Goal: Task Accomplishment & Management: Complete application form

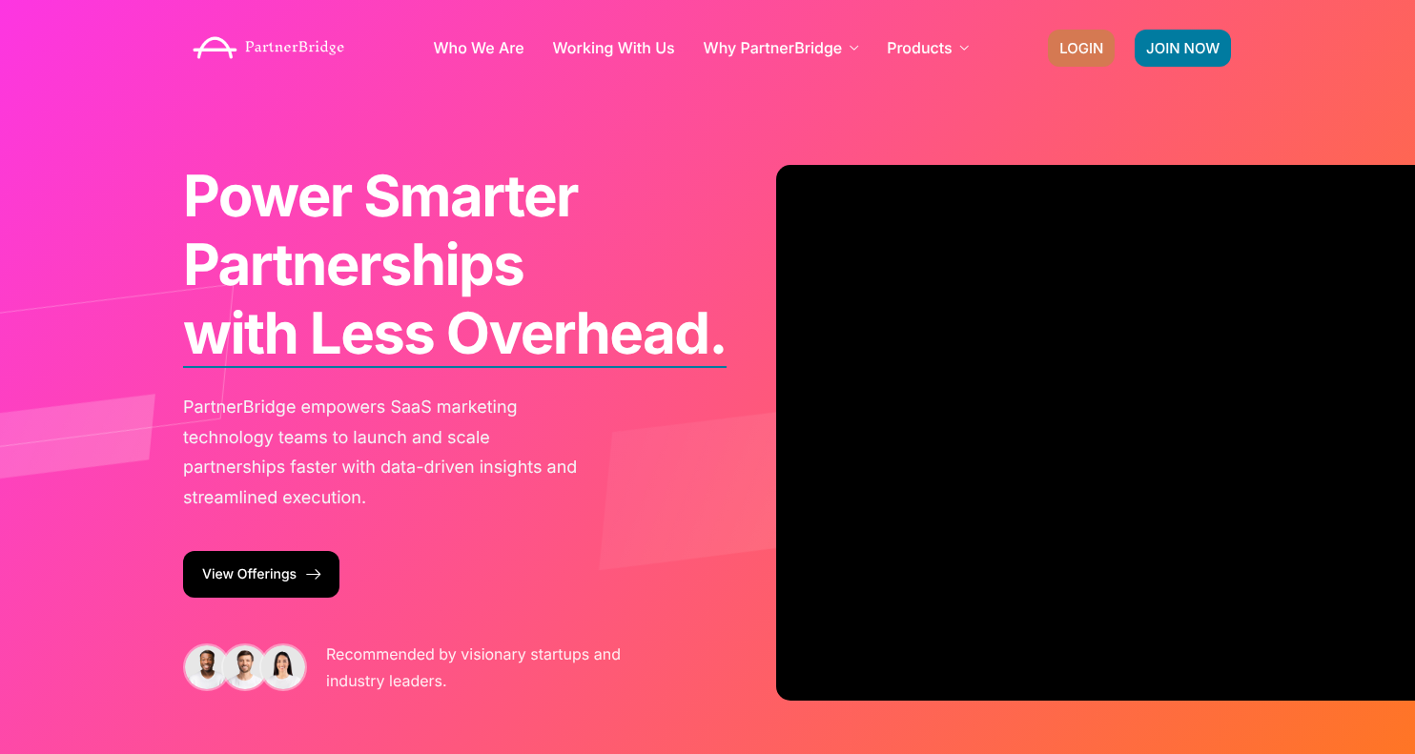
click at [1092, 30] on link "LOGIN" at bounding box center [1081, 48] width 67 height 37
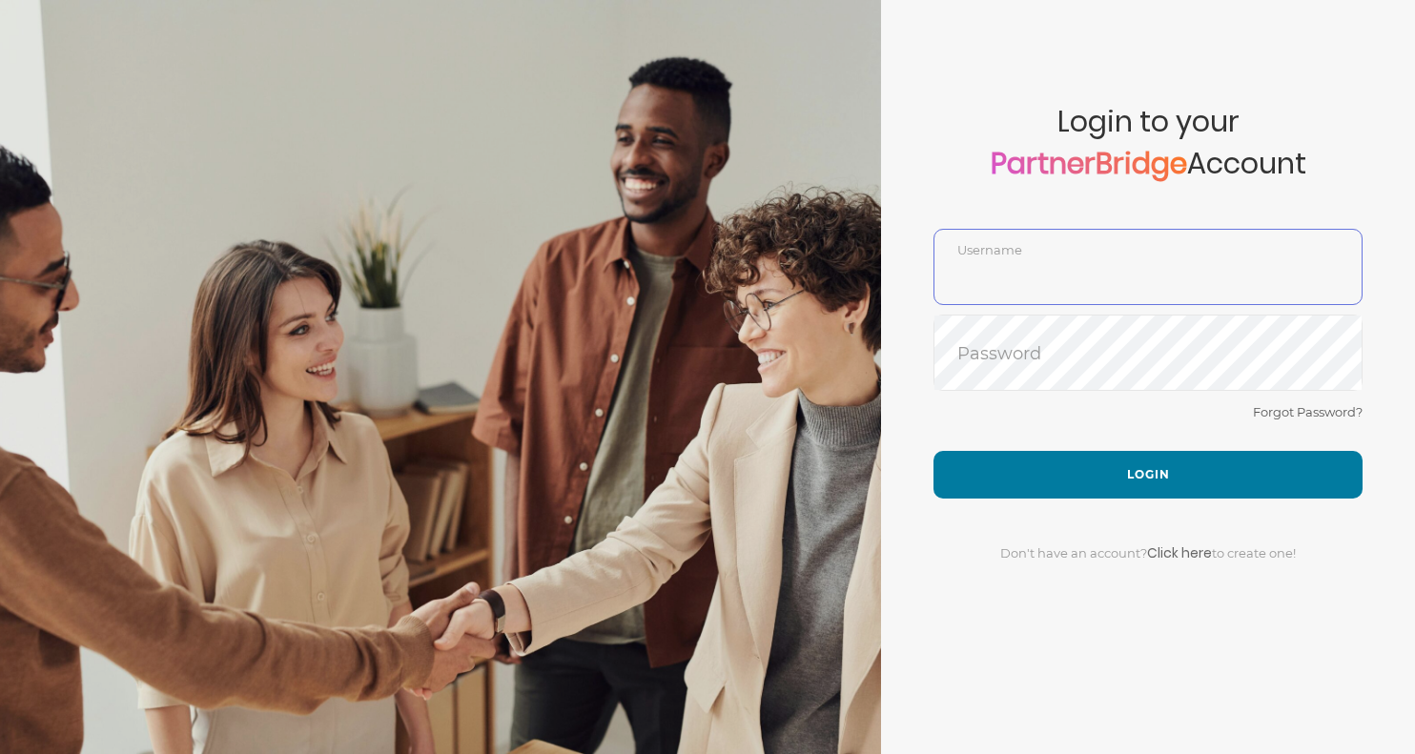
type input "SankalpBajpai"
click at [1092, 238] on div "SankalpBajpai Username" at bounding box center [1147, 267] width 429 height 76
click at [936, 415] on div "Forgot Password?" at bounding box center [1147, 425] width 429 height 51
click at [1077, 449] on div "Forgot Password?" at bounding box center [1147, 425] width 429 height 51
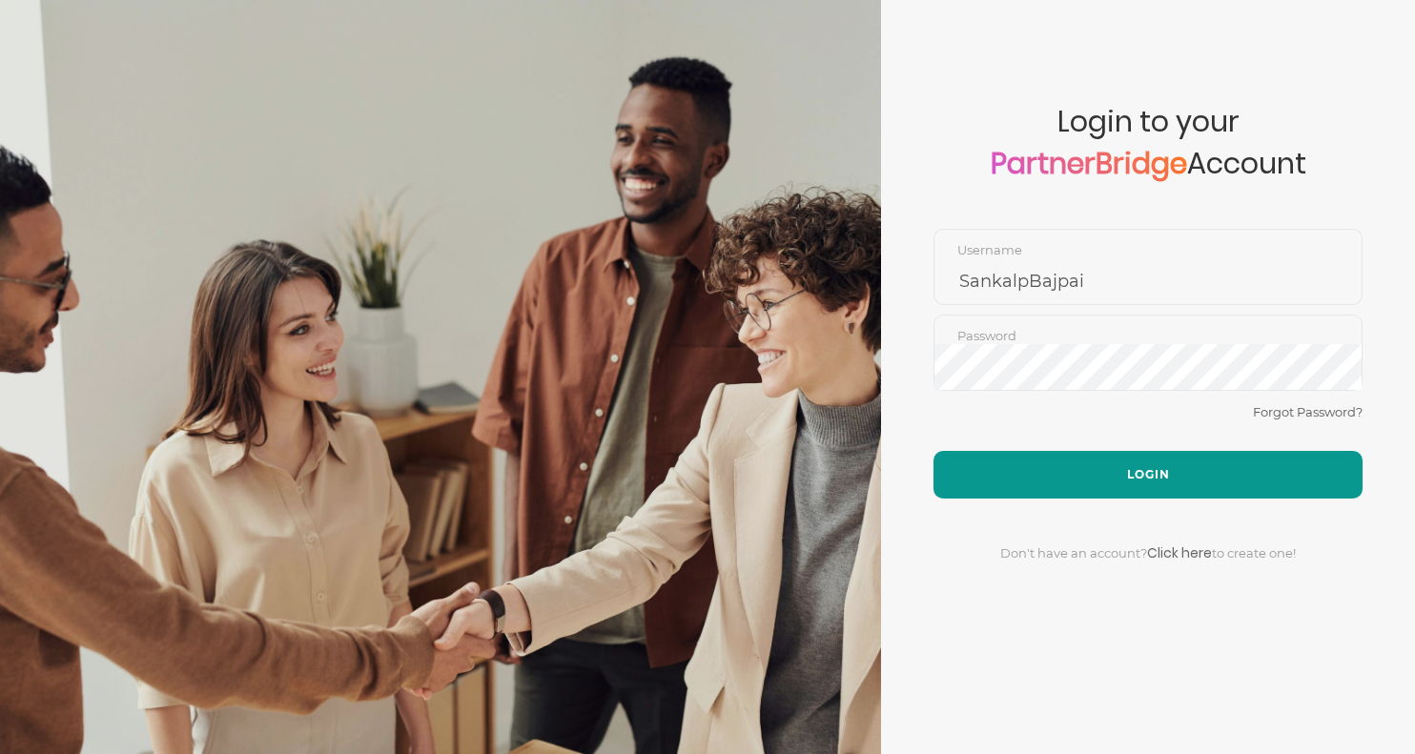
click at [1077, 463] on button "Login" at bounding box center [1147, 475] width 429 height 48
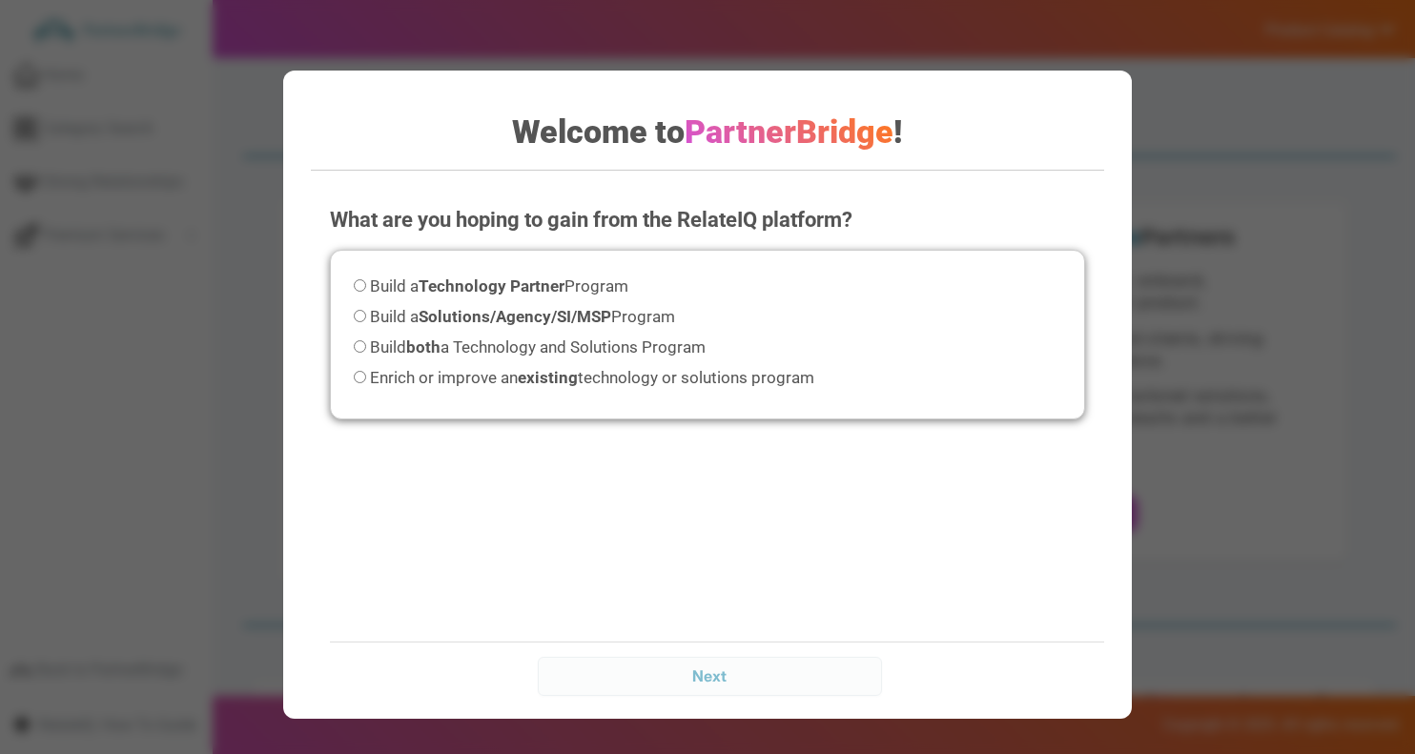
click at [680, 342] on span "Build both a Technology and Solutions Program" at bounding box center [538, 346] width 336 height 19
click at [366, 342] on input "Build both a Technology and Solutions Program" at bounding box center [360, 346] width 12 height 12
radio input "true"
click at [785, 655] on div "Next" at bounding box center [726, 676] width 792 height 68
click at [785, 667] on input "Next" at bounding box center [709, 676] width 343 height 38
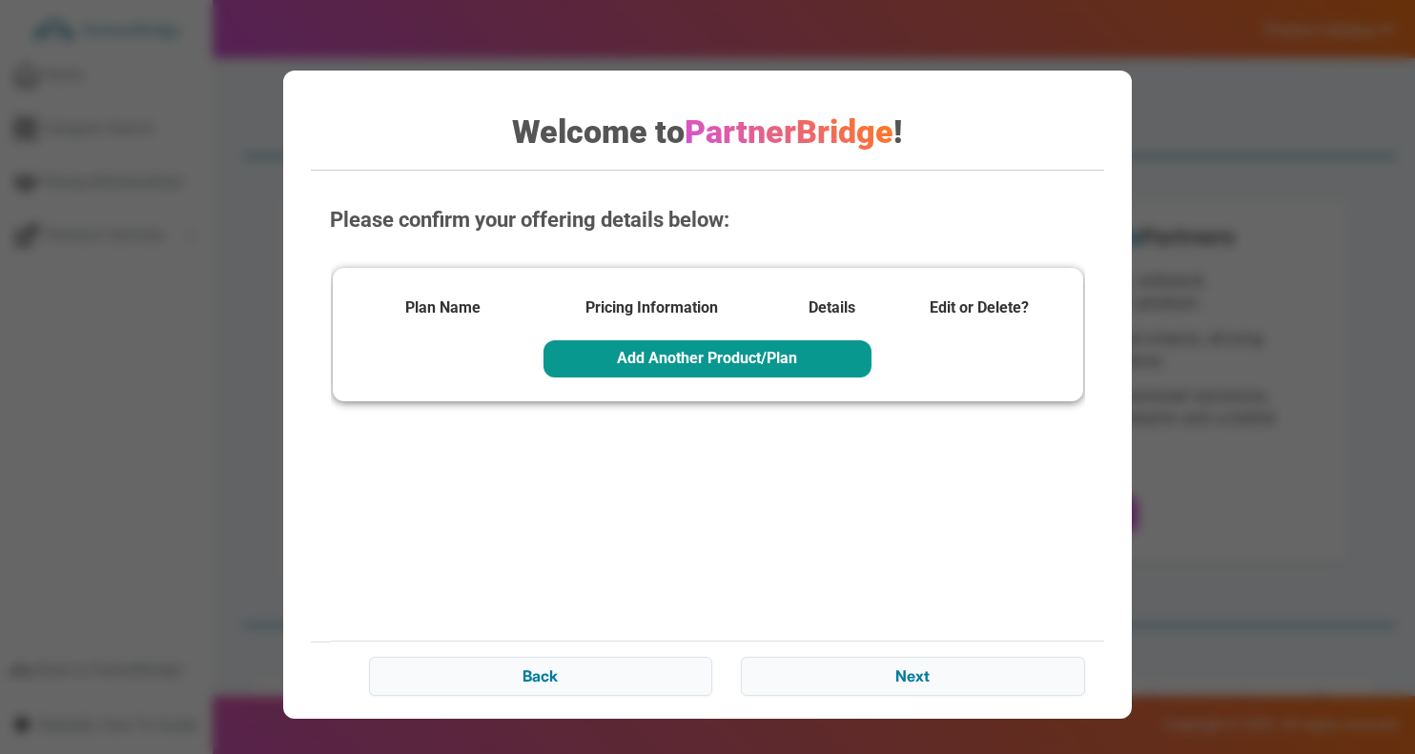
click at [679, 372] on button "Add Another Product/Plan" at bounding box center [707, 358] width 328 height 36
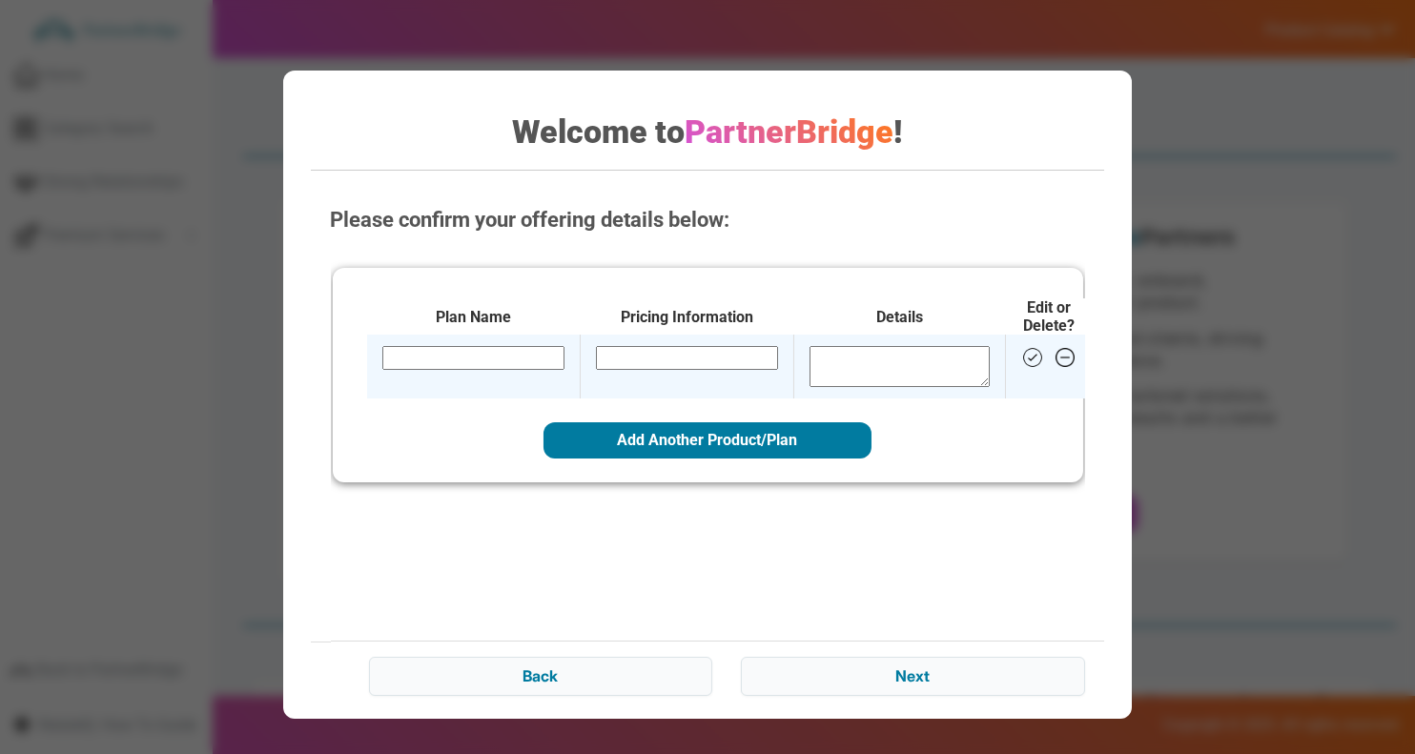
click at [530, 383] on td at bounding box center [473, 367] width 214 height 64
click at [530, 364] on input "text" at bounding box center [472, 357] width 182 height 23
type input "Free Trial"
type input "$0.00 Per Month"
click at [842, 366] on textarea at bounding box center [898, 366] width 180 height 41
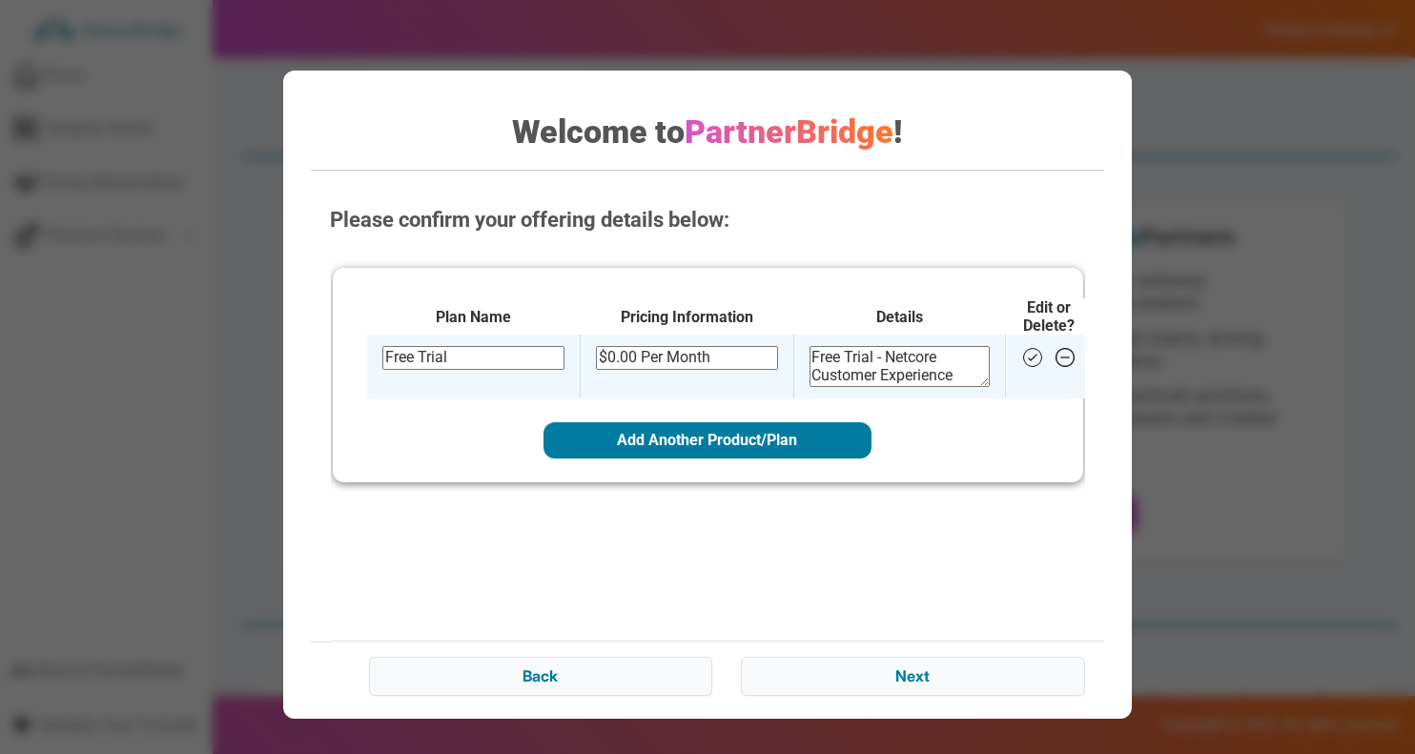
type textarea "Free Trial - Netcore Customer Experience"
click at [1020, 356] on img at bounding box center [1031, 357] width 23 height 23
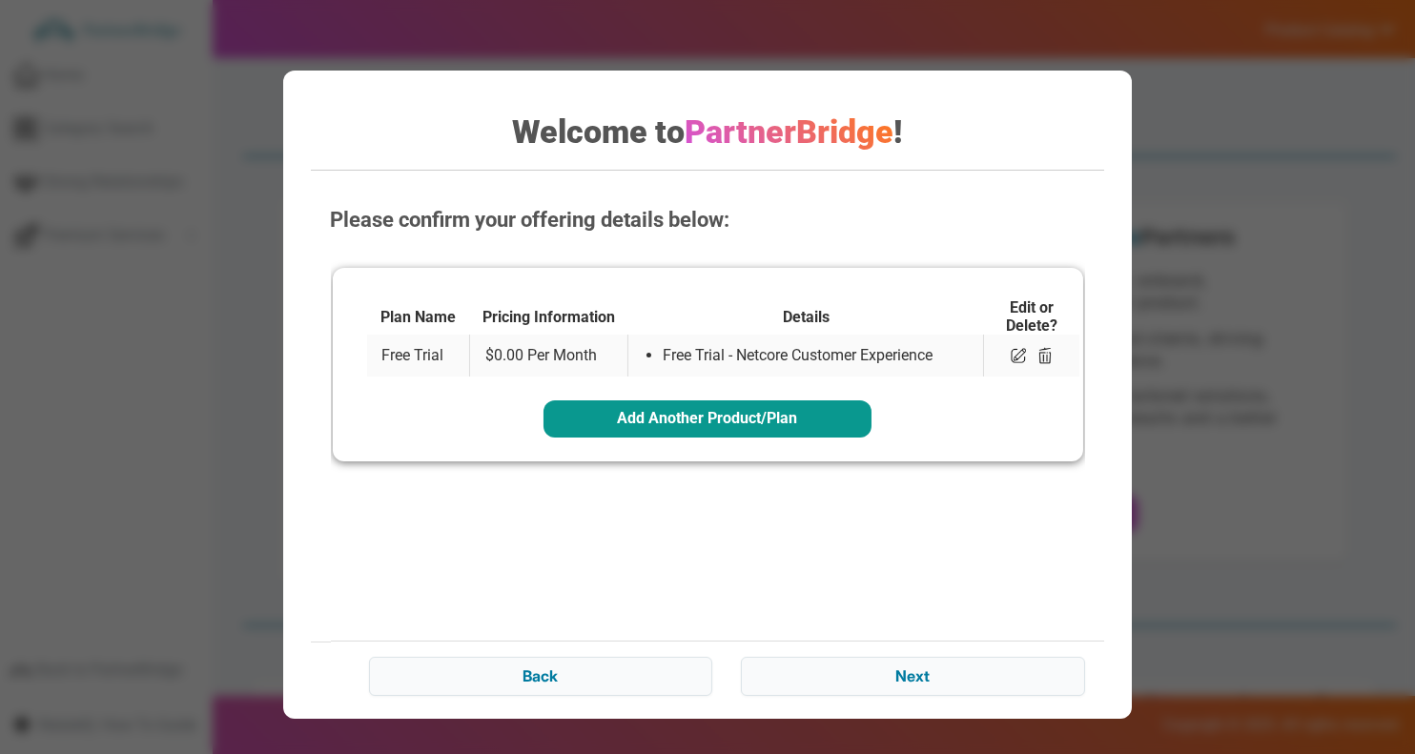
click at [816, 417] on button "Add Another Product/Plan" at bounding box center [707, 418] width 328 height 36
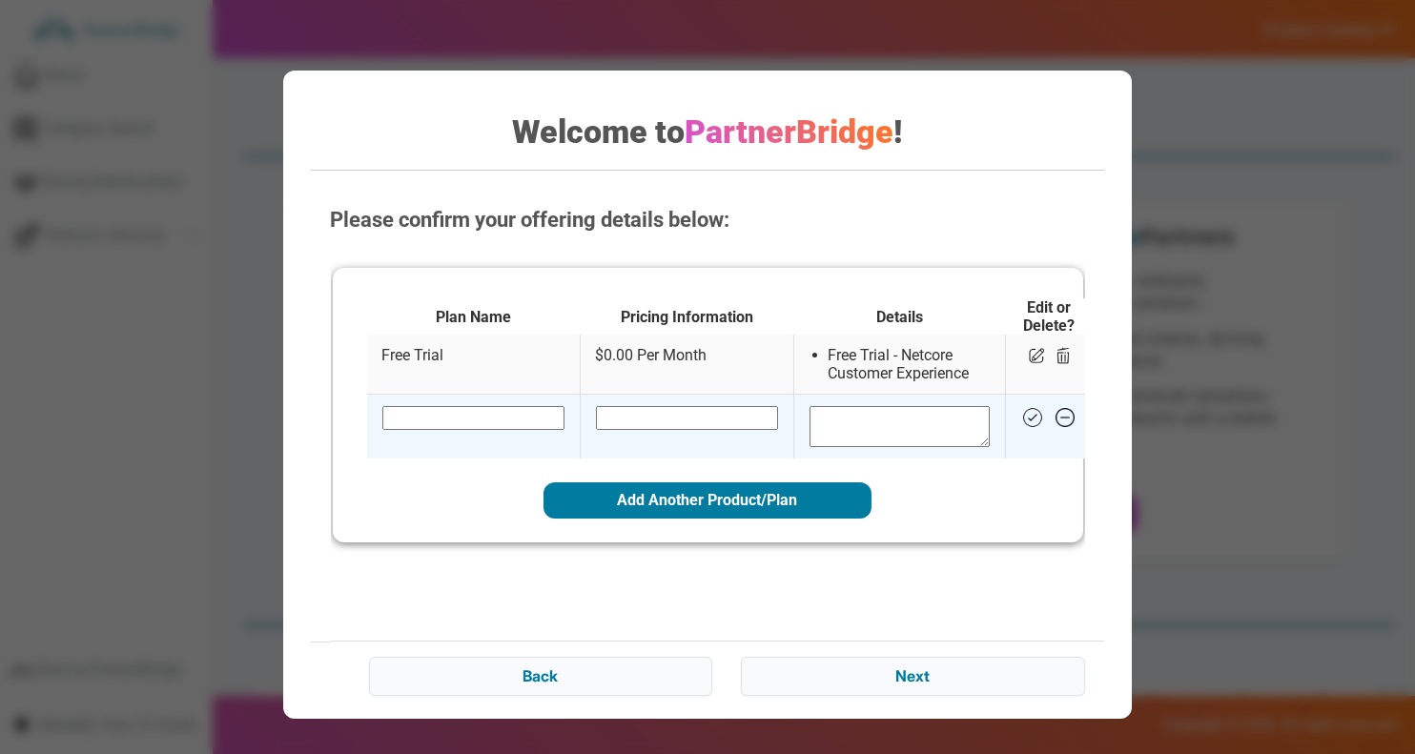
click at [467, 414] on input "text" at bounding box center [472, 417] width 182 height 23
type input "Basic"
type input "$22.00 Per Year"
paste textarea "Pricing Model: Other Payment Frequency: Per Year"
type textarea "Pricing Model: Other Payment Frequency: Per Year"
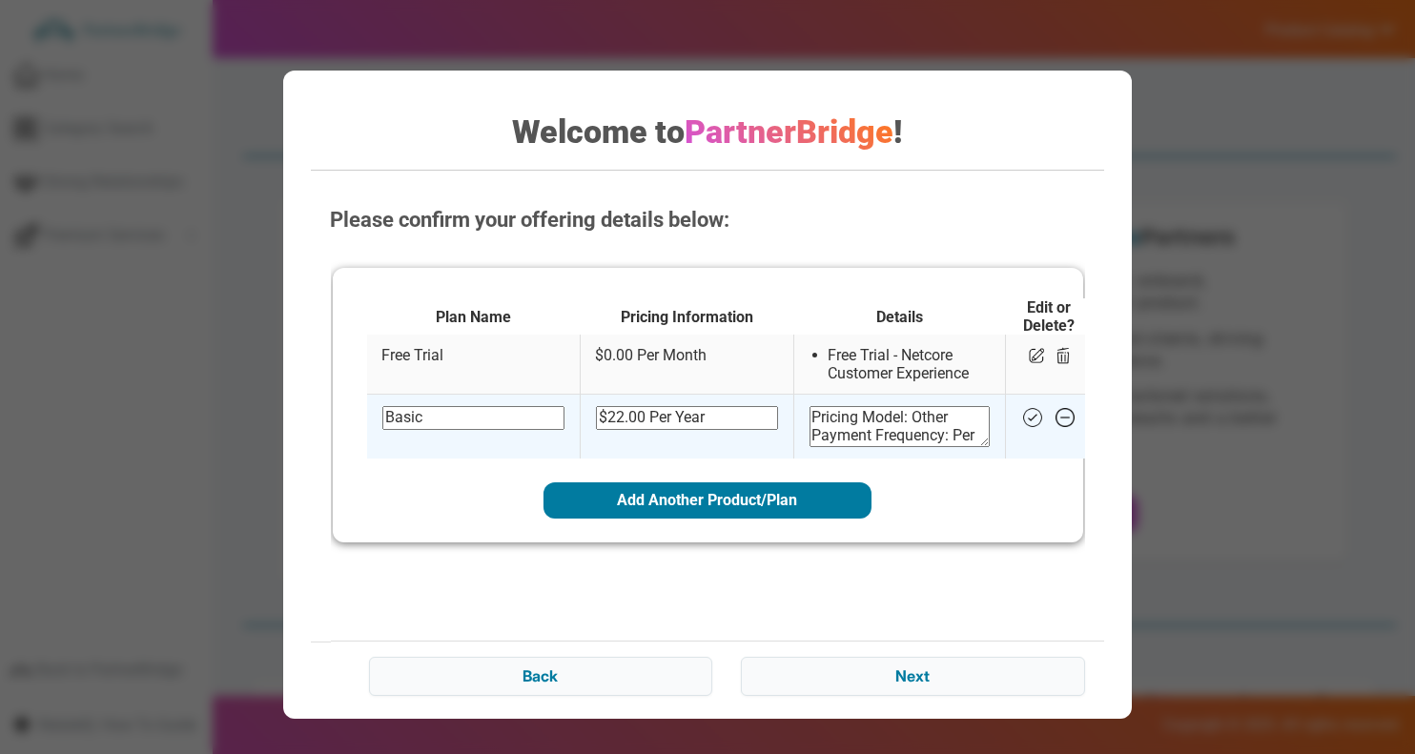
click at [1020, 421] on img at bounding box center [1031, 417] width 23 height 23
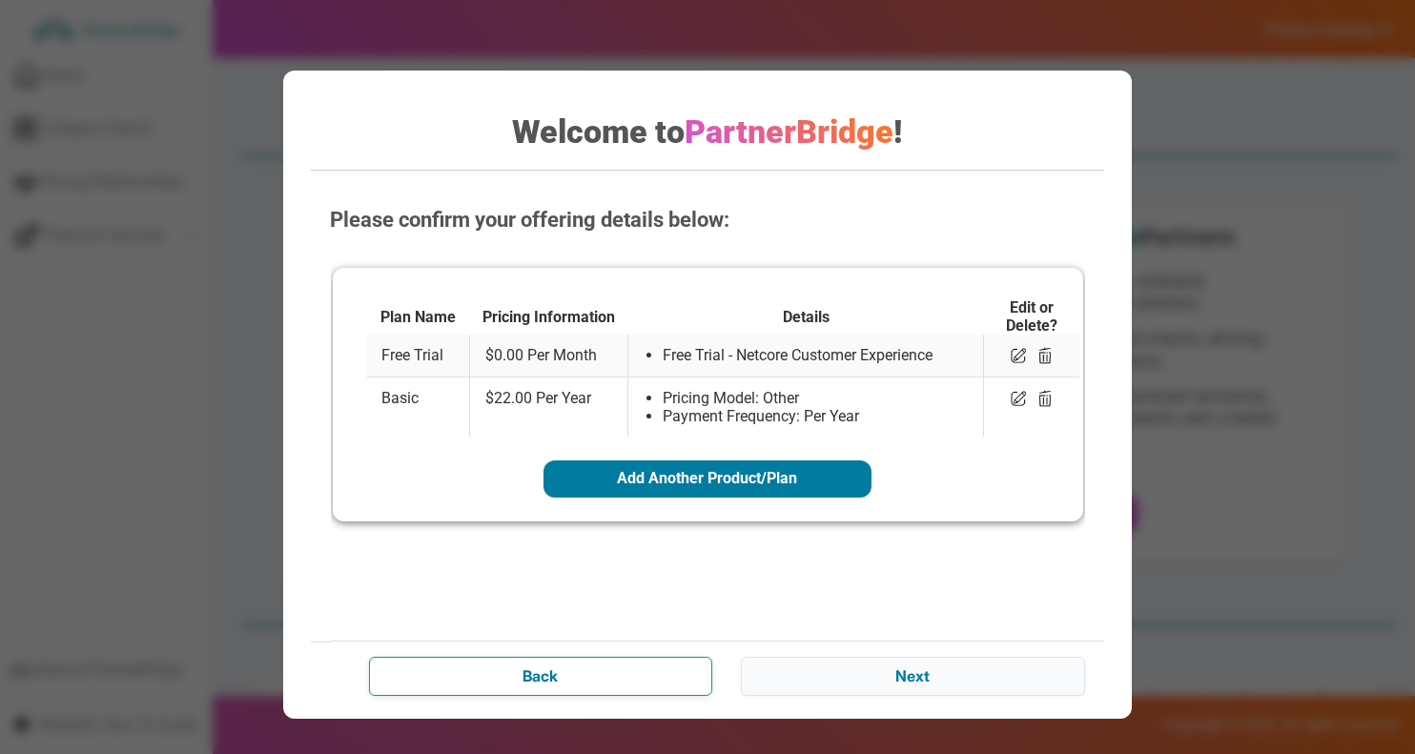
click at [620, 664] on input "Back" at bounding box center [540, 676] width 343 height 38
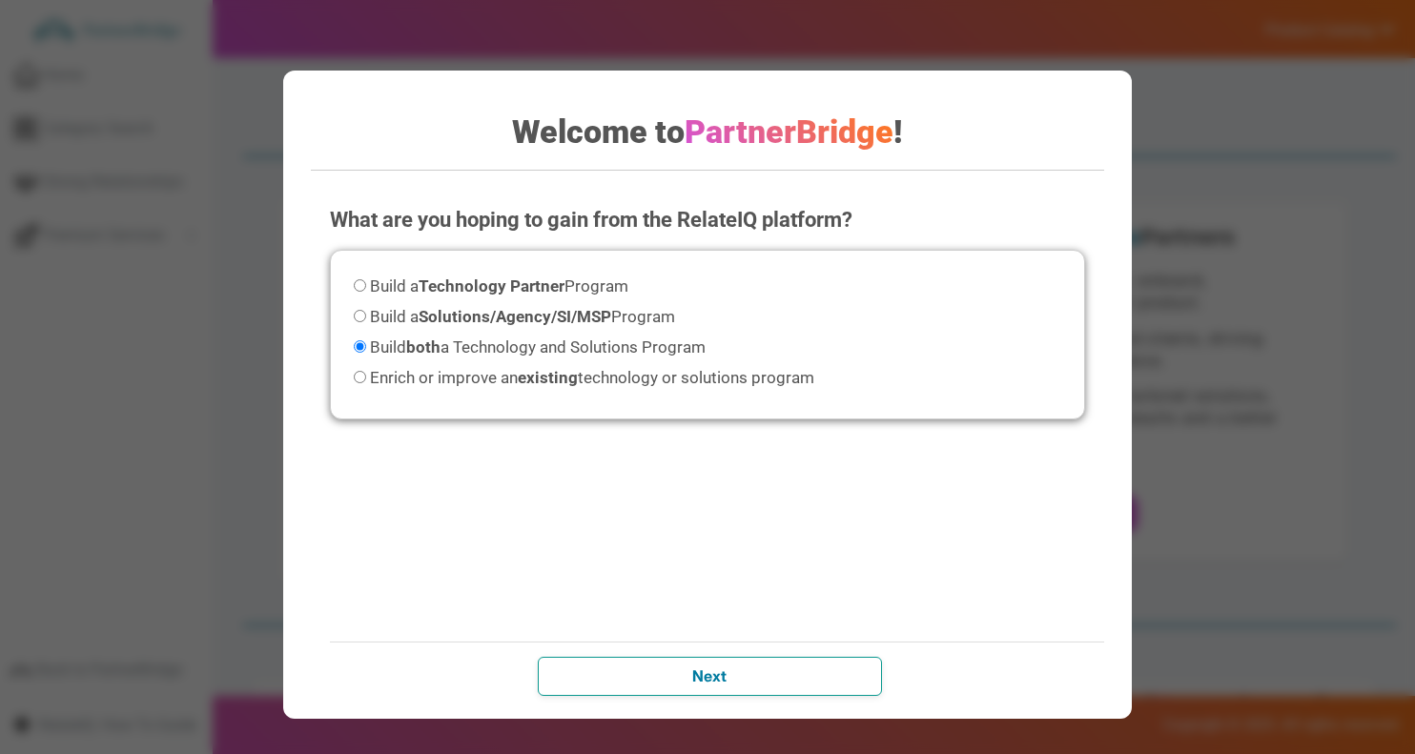
click at [828, 665] on input "Next" at bounding box center [709, 676] width 343 height 38
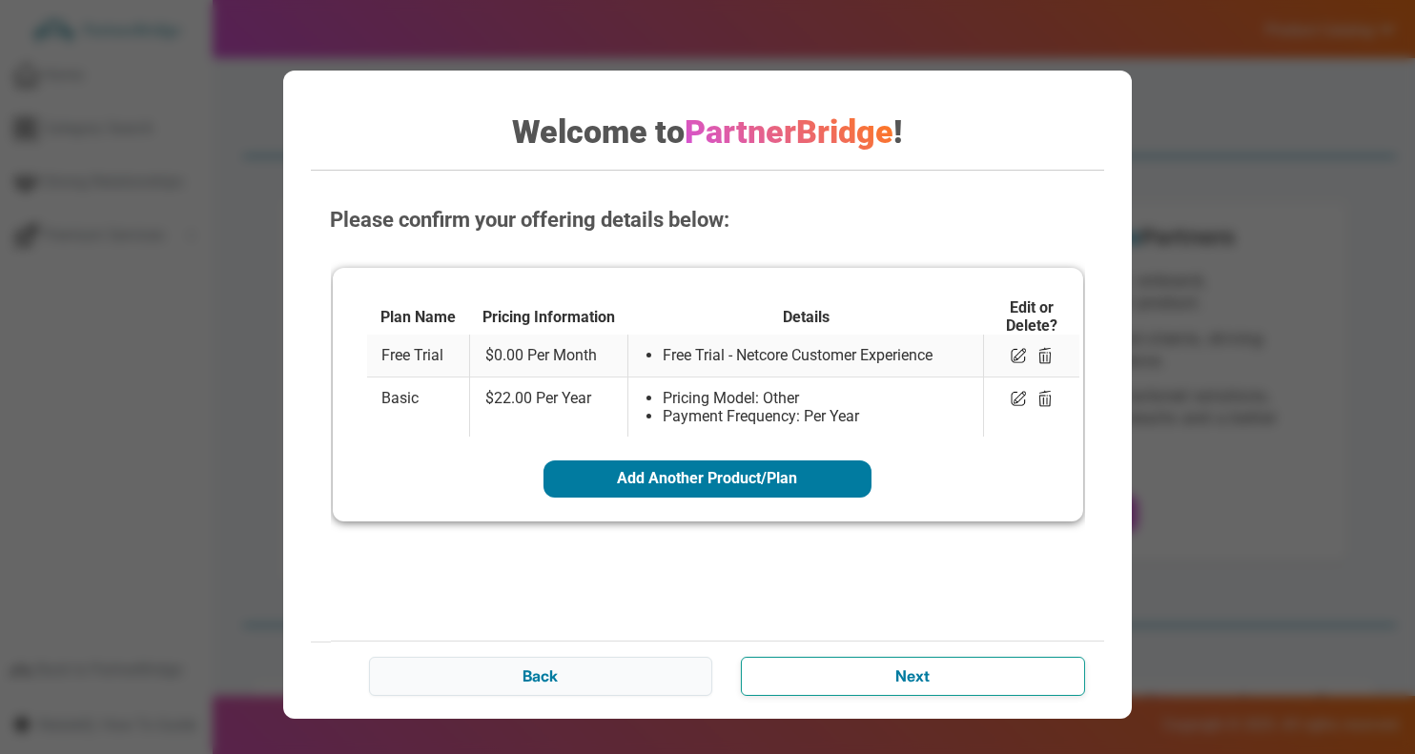
click at [847, 668] on input "Next" at bounding box center [912, 676] width 343 height 38
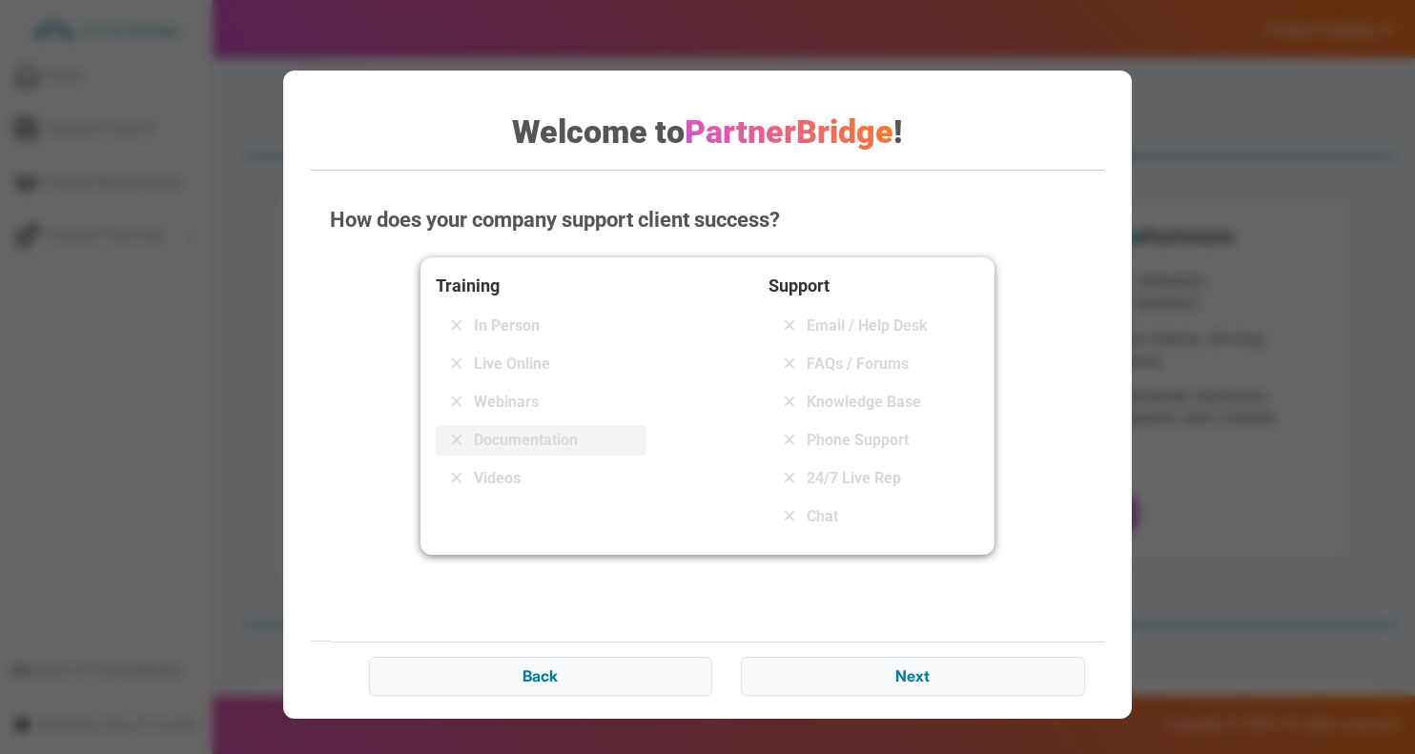
click at [553, 447] on span "Documentation" at bounding box center [526, 440] width 104 height 23
click at [860, 316] on span "Email / Help Desk" at bounding box center [866, 326] width 121 height 23
click at [849, 509] on div "Chat" at bounding box center [873, 516] width 211 height 31
click at [885, 368] on span "FAQs / Forums" at bounding box center [857, 364] width 102 height 23
click at [904, 395] on span "Knowledge Base" at bounding box center [863, 402] width 114 height 23
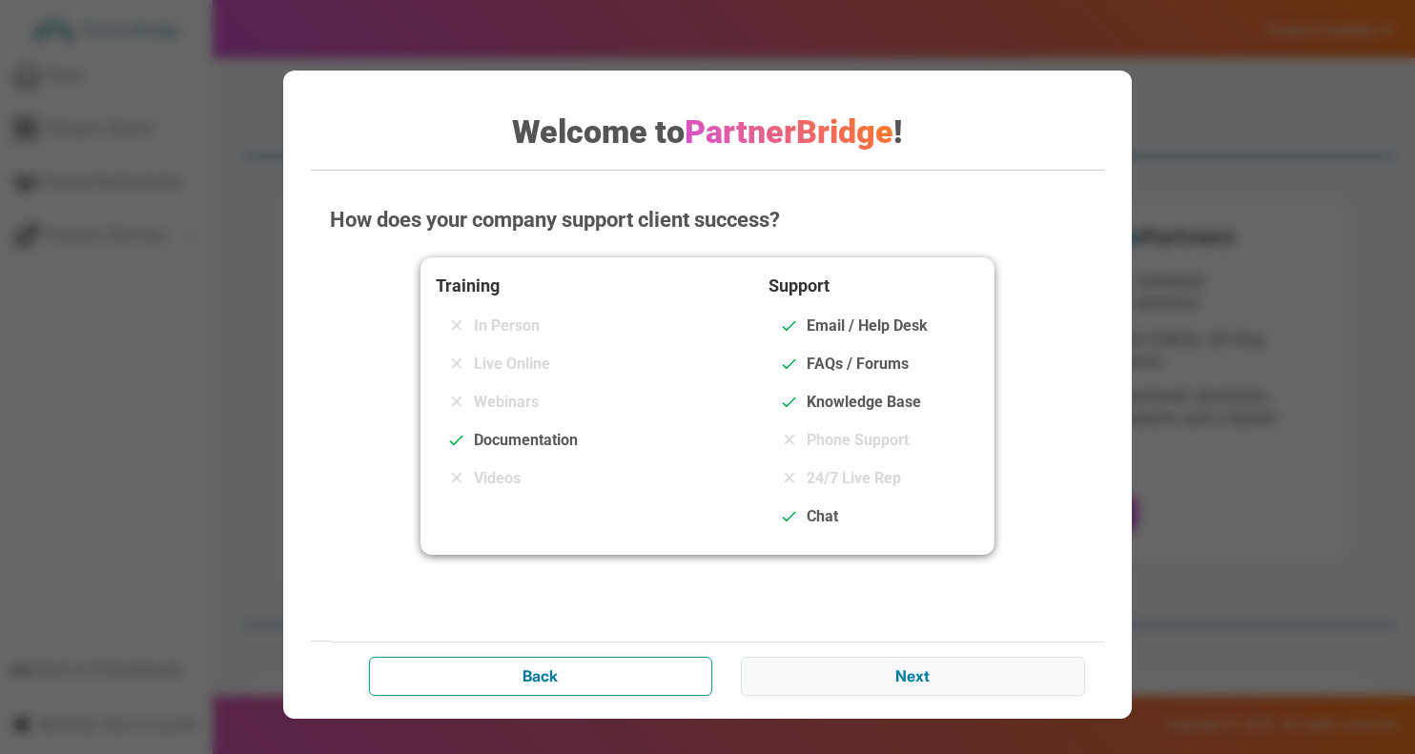
click at [587, 673] on input "Back" at bounding box center [540, 676] width 343 height 38
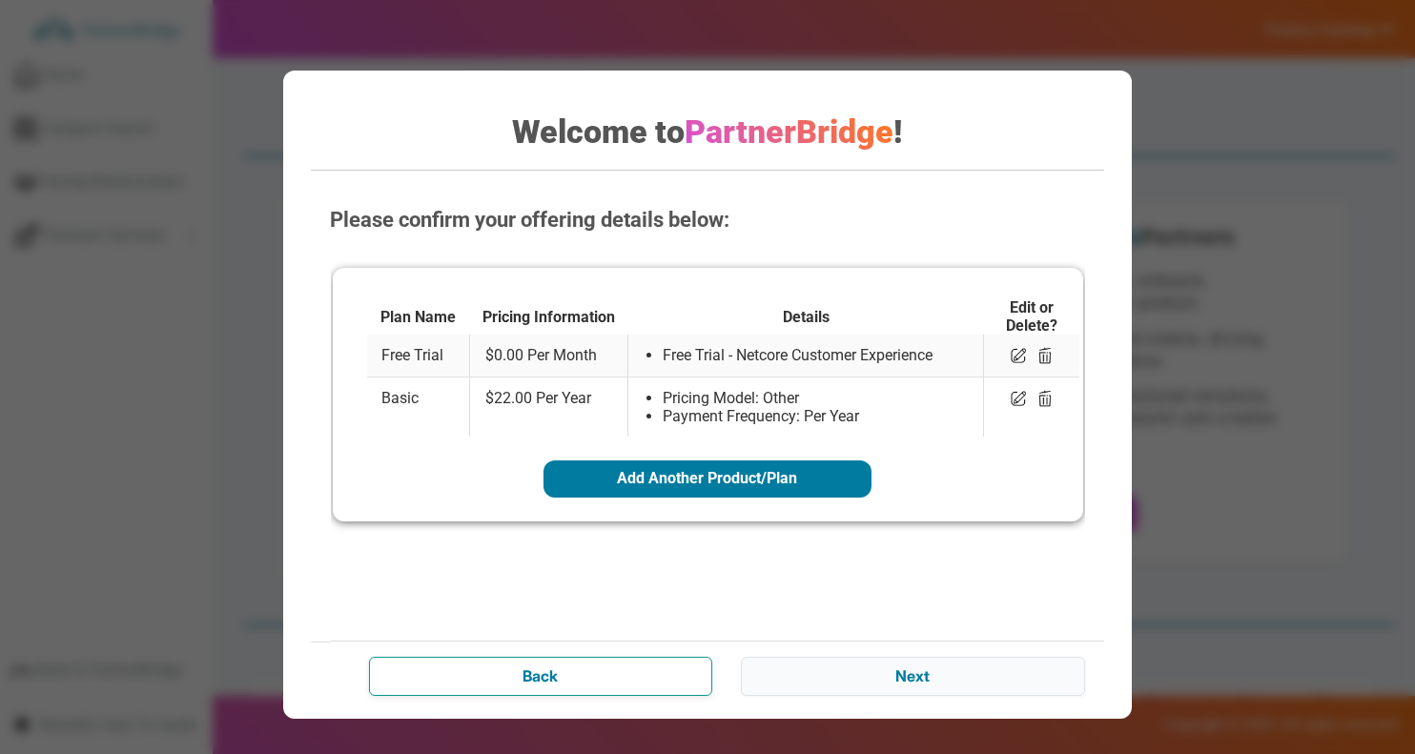
click at [587, 673] on input "Back" at bounding box center [540, 676] width 343 height 38
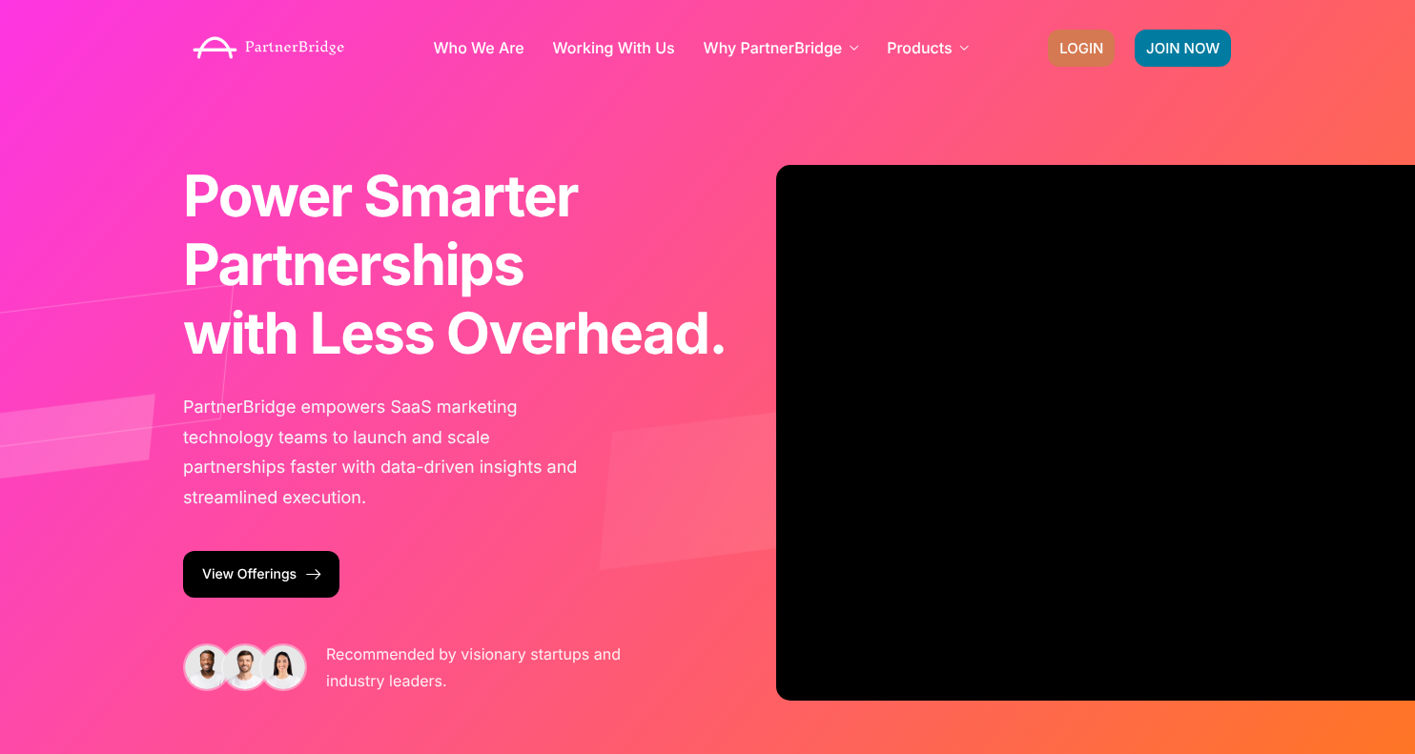
click at [1077, 64] on link "LOGIN" at bounding box center [1081, 48] width 67 height 37
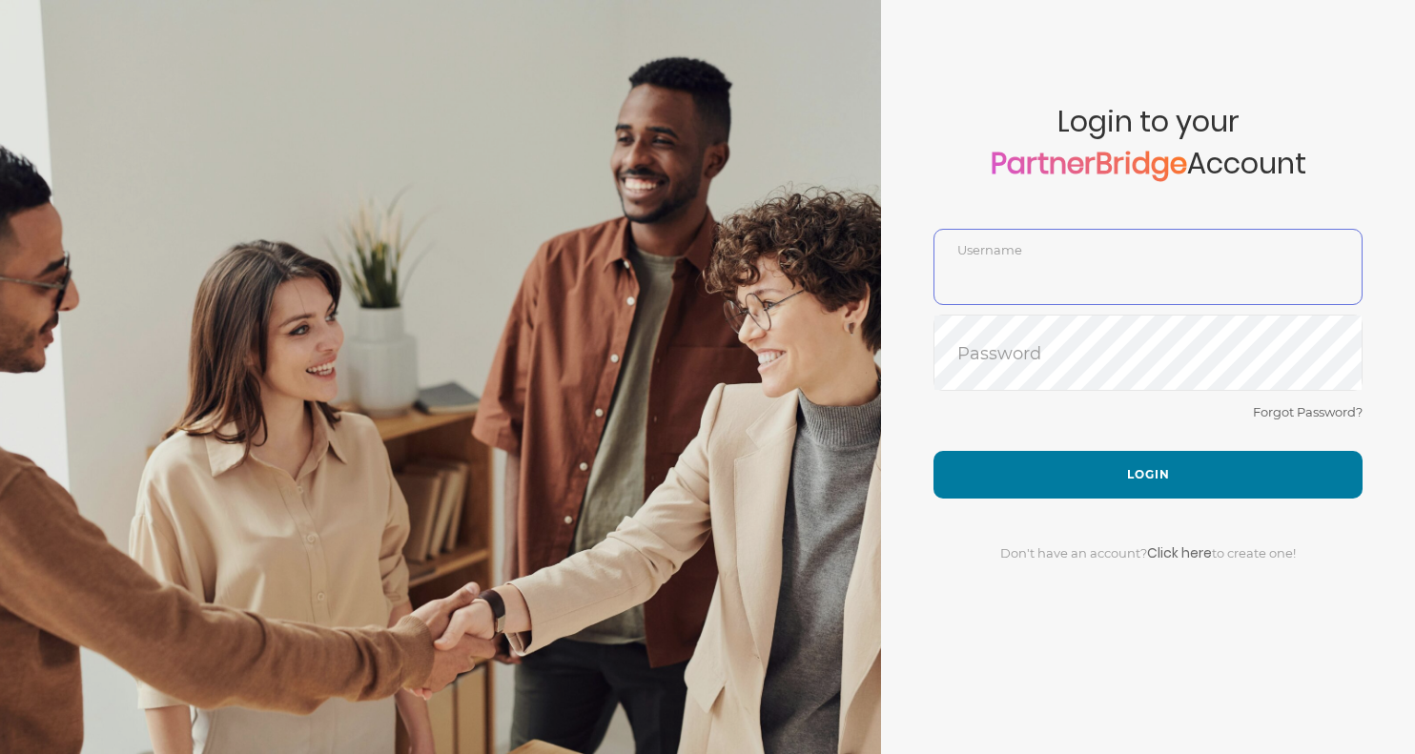
type input "SankalpBajpai"
click at [1029, 510] on div "Don't have an account? Click here to create one!" at bounding box center [1147, 542] width 429 height 86
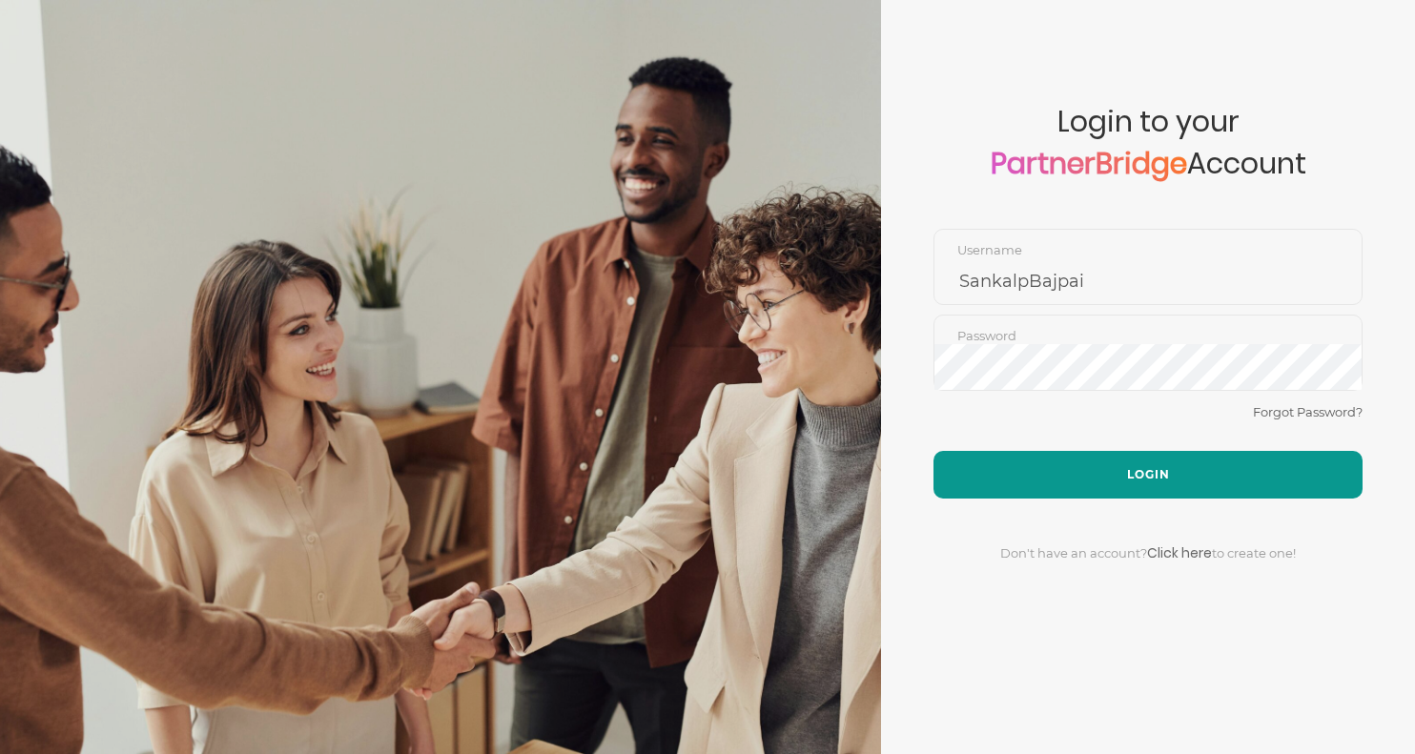
click at [1029, 477] on button "Login" at bounding box center [1147, 475] width 429 height 48
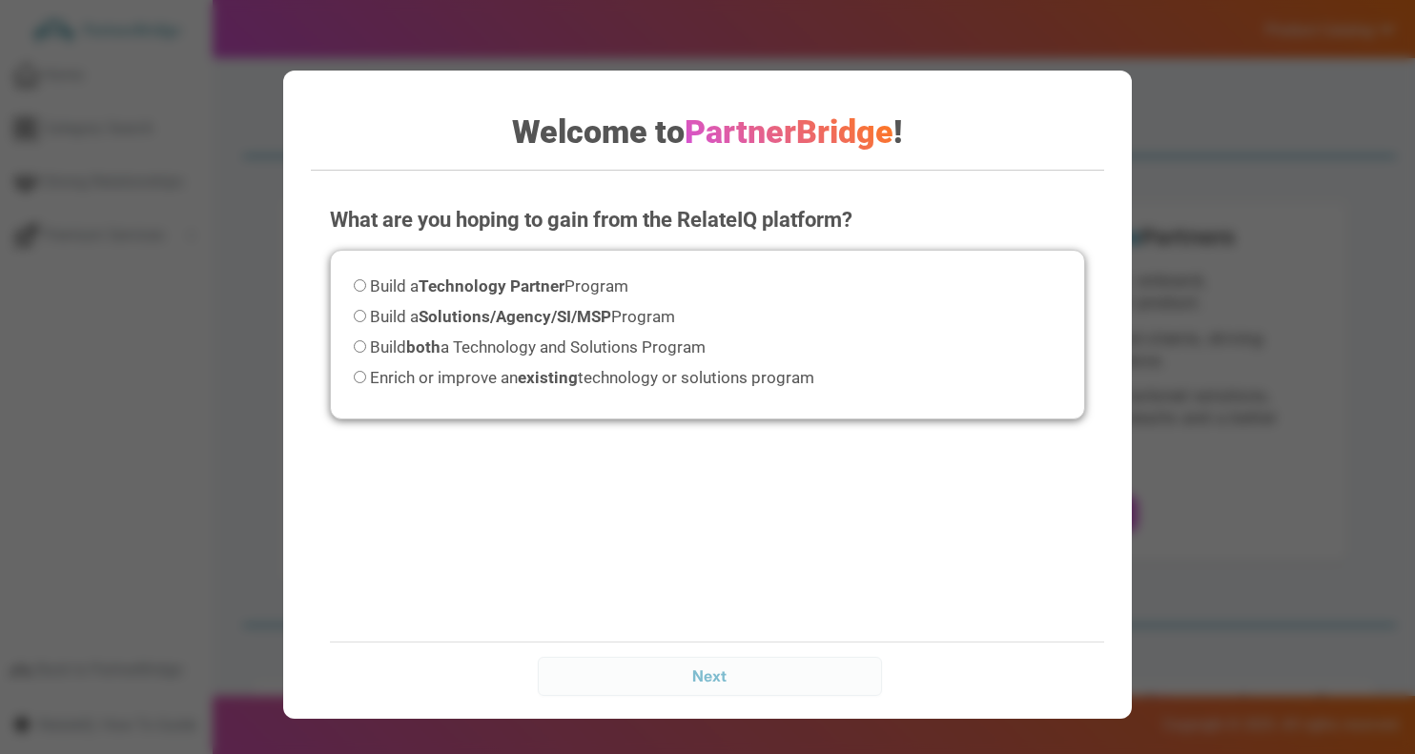
click at [652, 348] on span "Build both a Technology and Solutions Program" at bounding box center [538, 346] width 336 height 19
click at [366, 348] on input "Build both a Technology and Solutions Program" at bounding box center [360, 346] width 12 height 12
radio input "true"
click at [742, 679] on input "Next" at bounding box center [709, 676] width 343 height 38
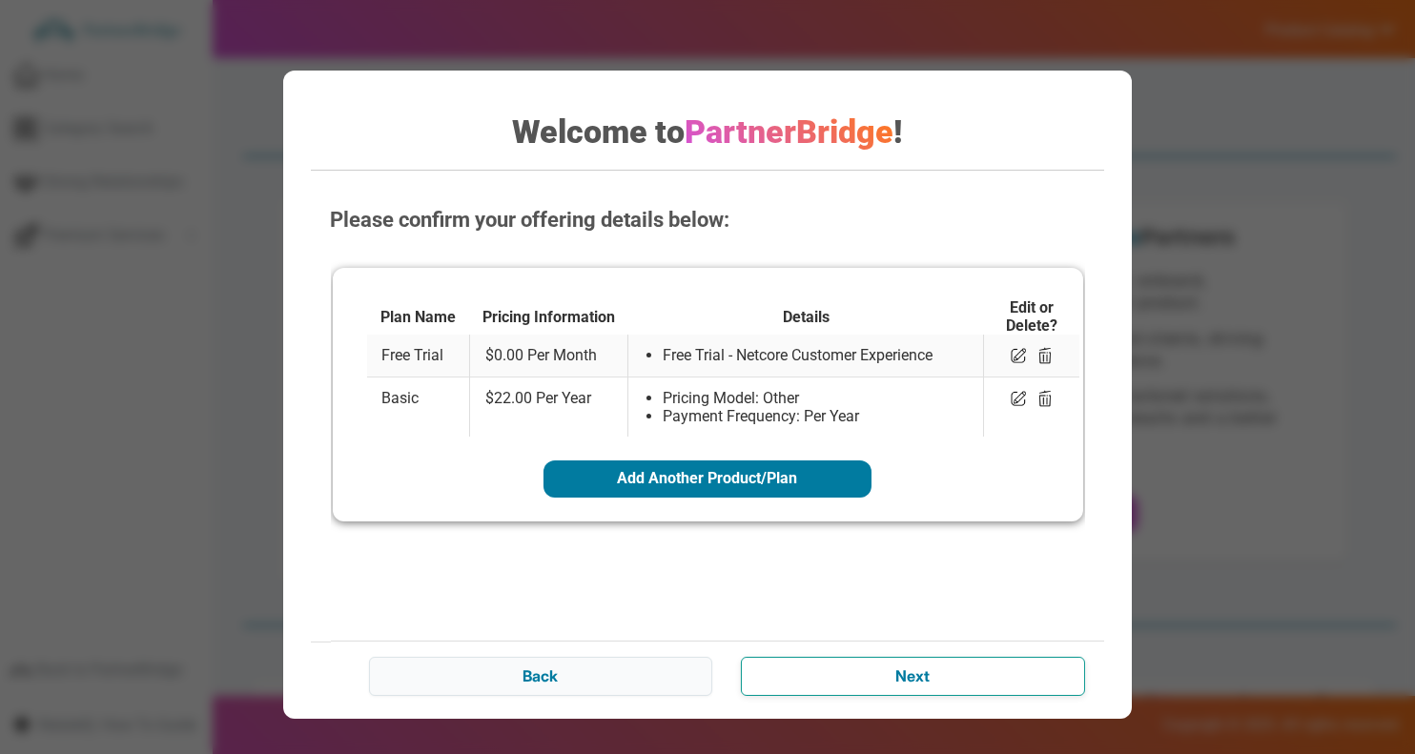
click at [894, 668] on input "Next" at bounding box center [912, 676] width 343 height 38
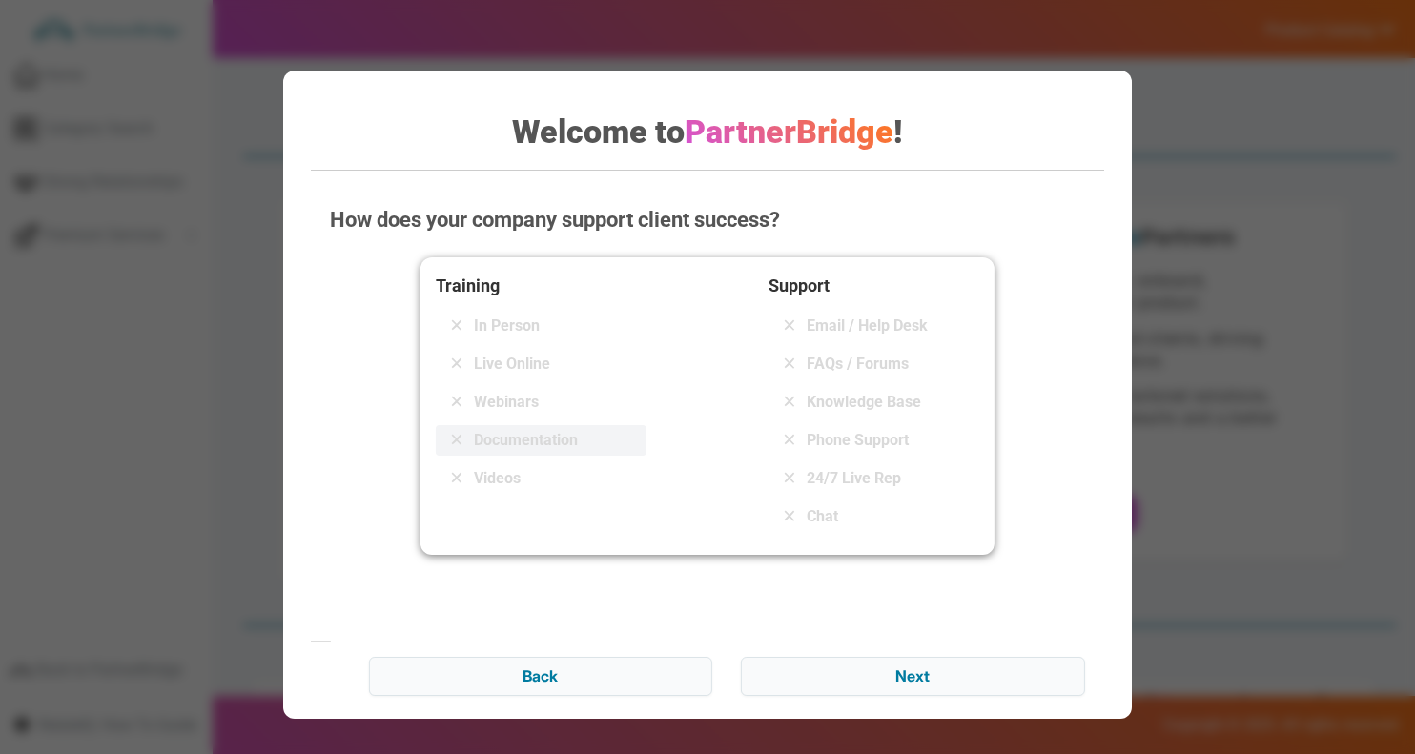
click at [532, 435] on span "Documentation" at bounding box center [526, 440] width 104 height 23
click at [867, 321] on span "Email / Help Desk" at bounding box center [866, 326] width 121 height 23
click at [849, 354] on span "FAQs / Forums" at bounding box center [857, 364] width 102 height 23
click at [849, 394] on span "Knowledge Base" at bounding box center [863, 402] width 114 height 23
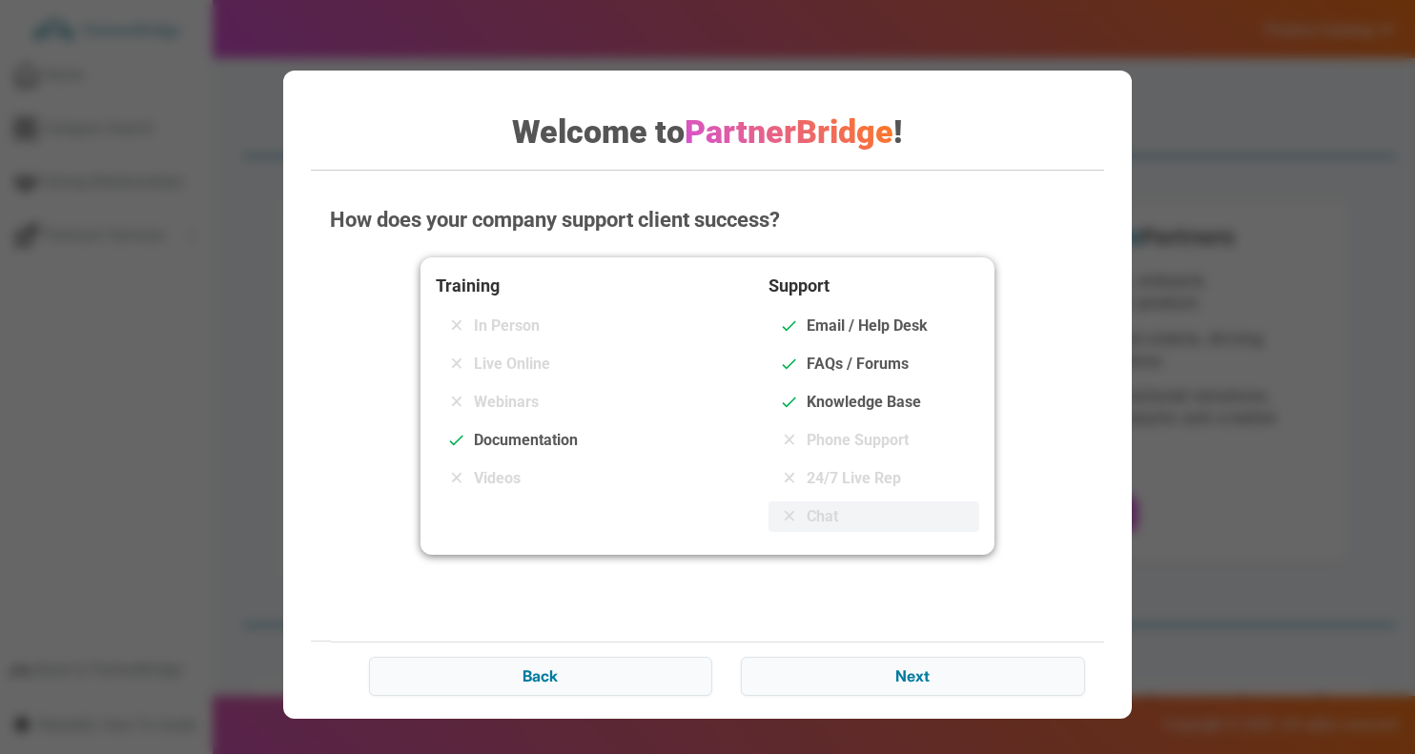
click at [810, 517] on span "Chat" at bounding box center [821, 516] width 31 height 23
click at [817, 667] on input "Next" at bounding box center [912, 676] width 343 height 38
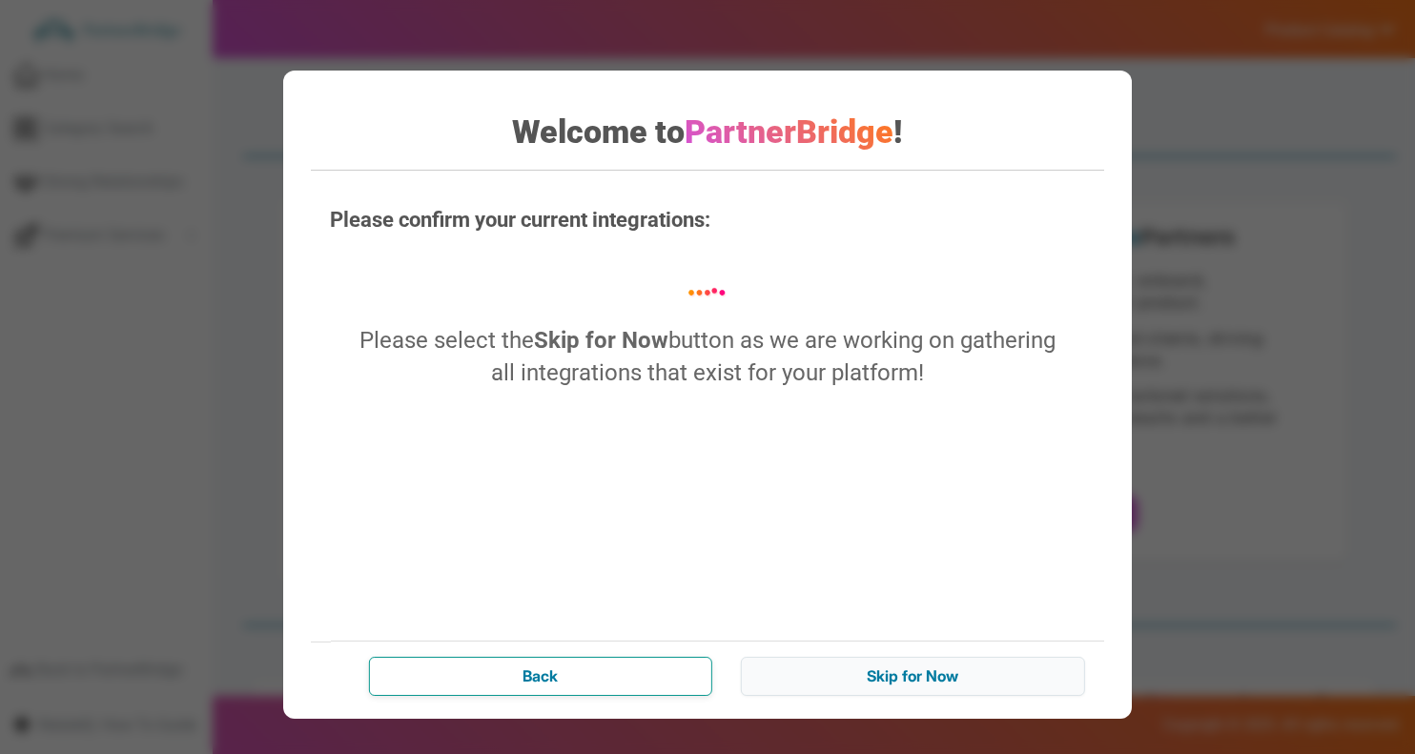
click at [553, 671] on input "Back" at bounding box center [540, 676] width 343 height 38
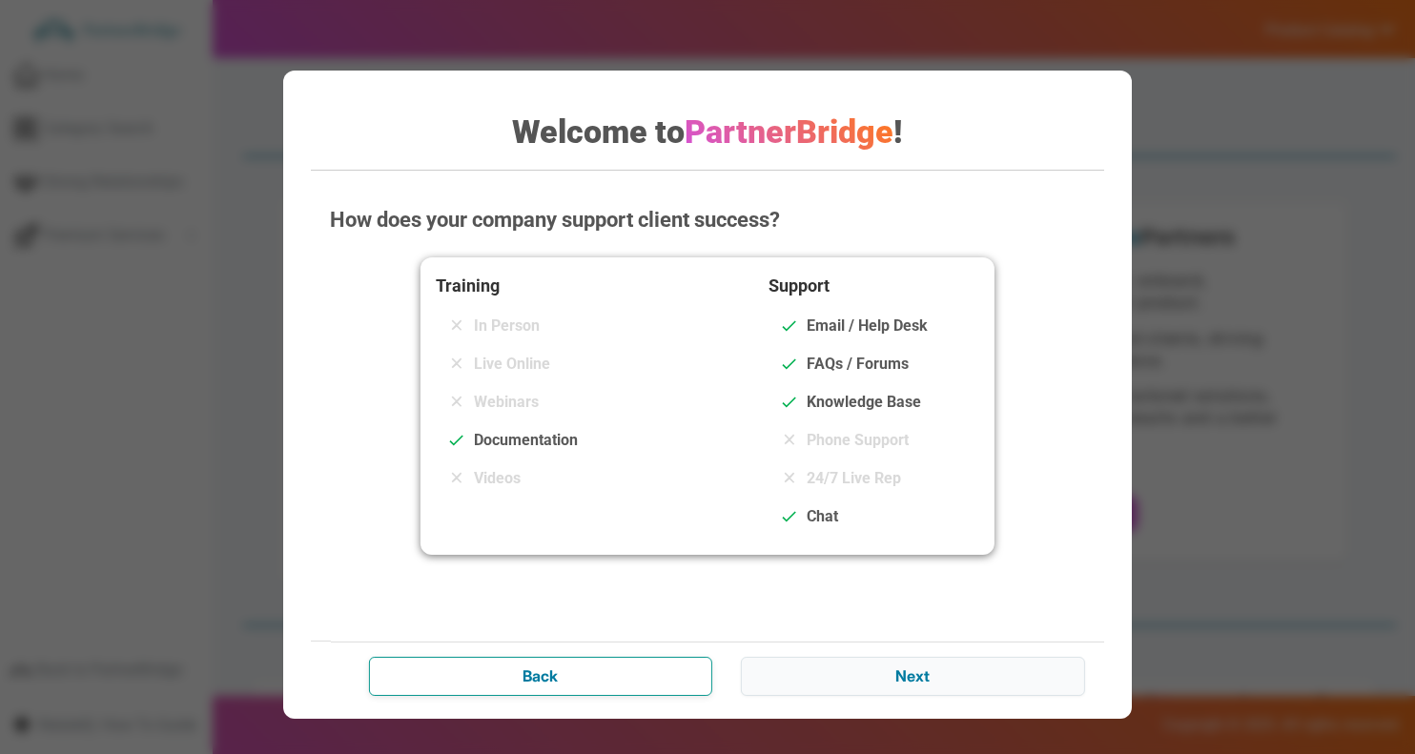
click at [553, 671] on input "Back" at bounding box center [540, 676] width 343 height 38
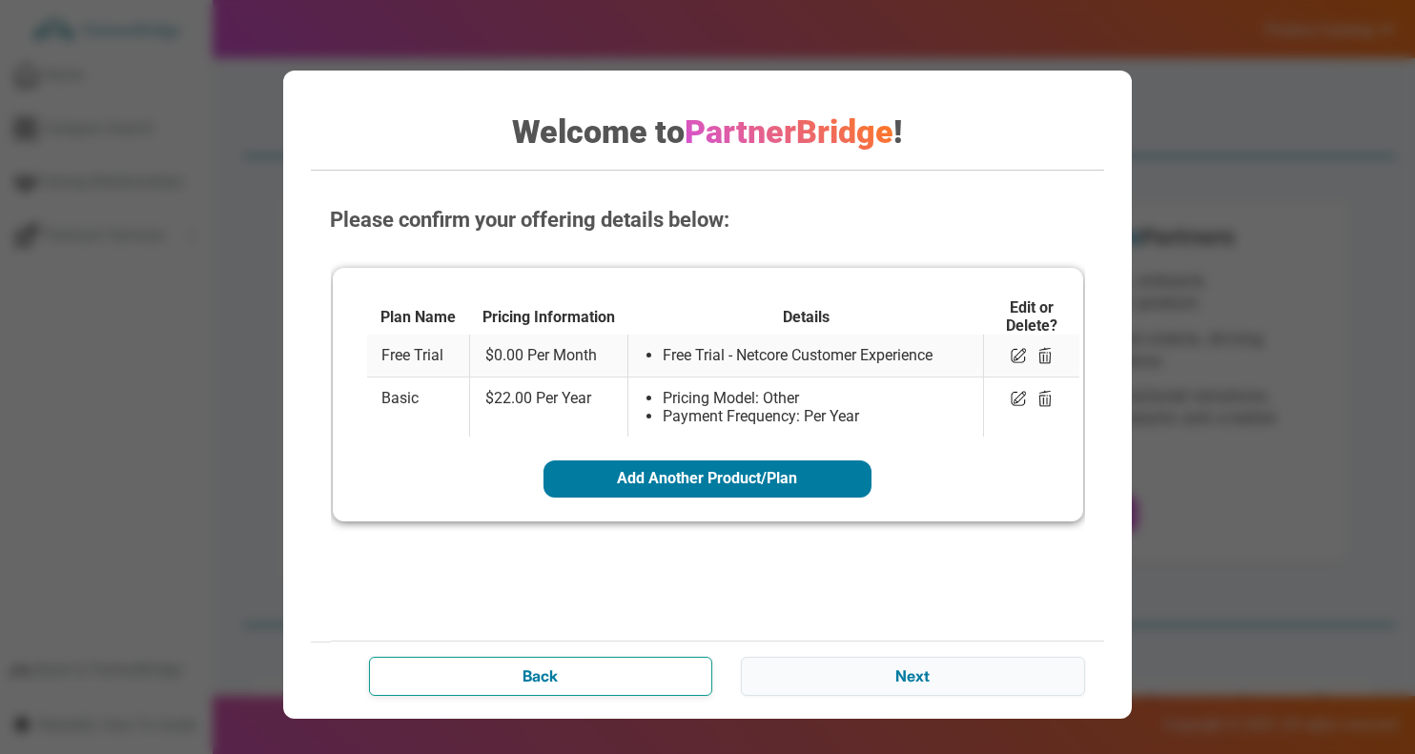
click at [553, 671] on input "Back" at bounding box center [540, 676] width 343 height 38
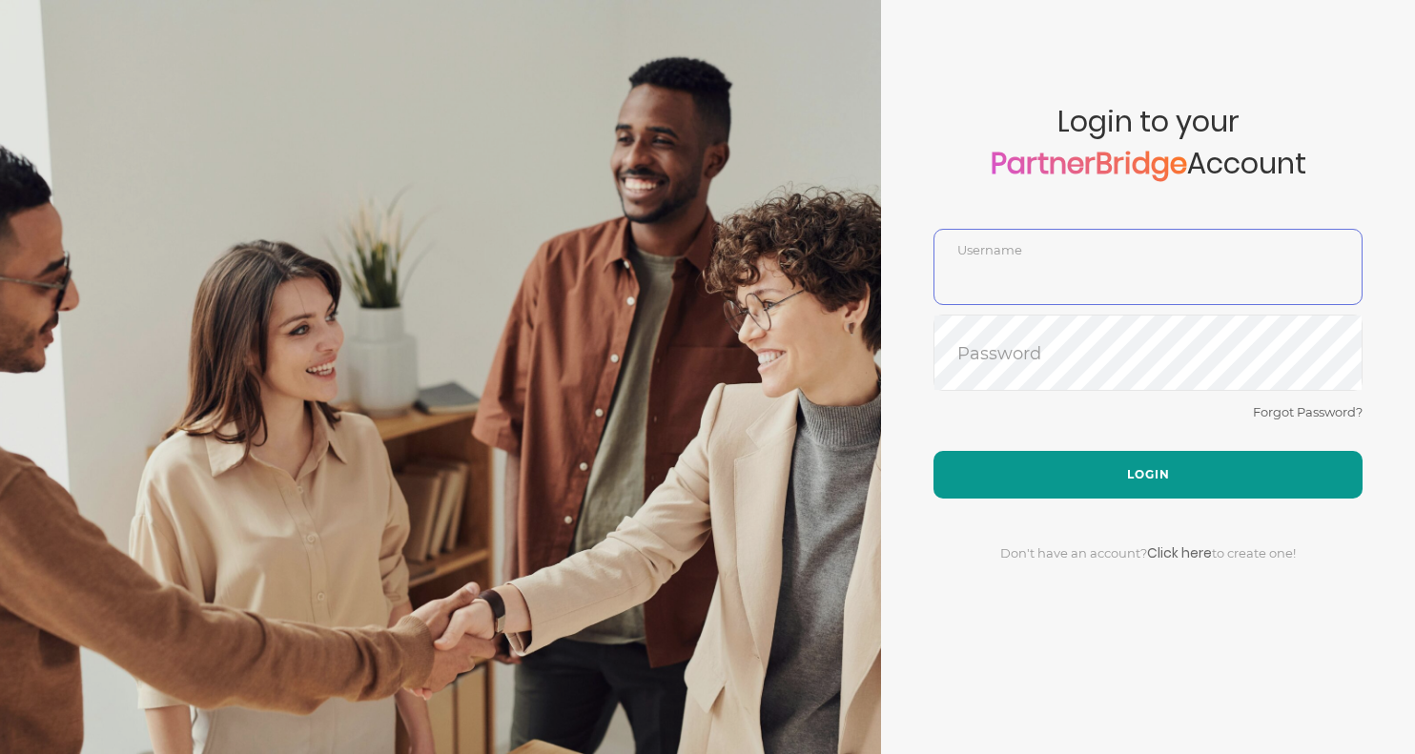
type input "SankalpBajpai"
click at [1020, 469] on button "Login" at bounding box center [1147, 475] width 429 height 48
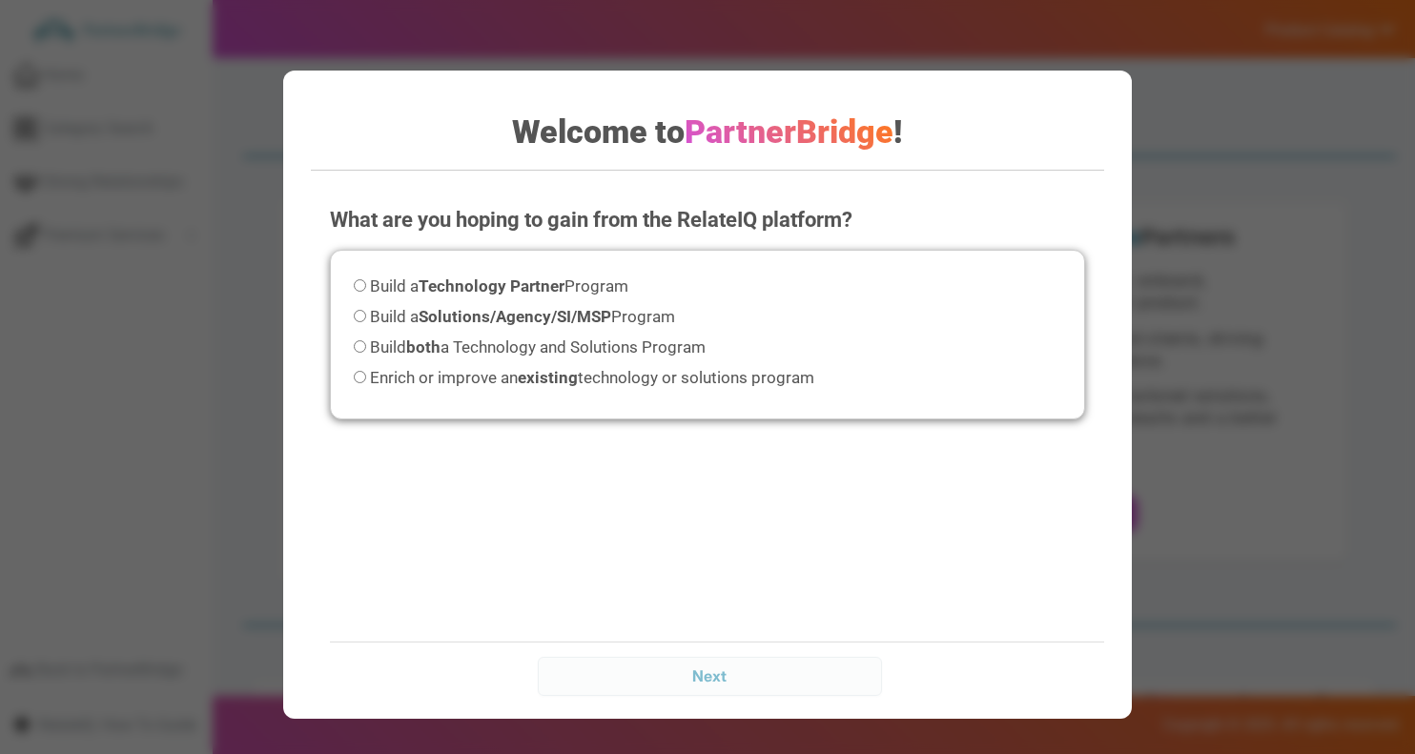
click at [648, 347] on span "Build both a Technology and Solutions Program" at bounding box center [538, 346] width 336 height 19
click at [366, 347] on input "Build both a Technology and Solutions Program" at bounding box center [360, 346] width 12 height 12
radio input "true"
click at [823, 651] on div "Next" at bounding box center [726, 676] width 792 height 68
click at [823, 675] on input "Next" at bounding box center [709, 676] width 343 height 38
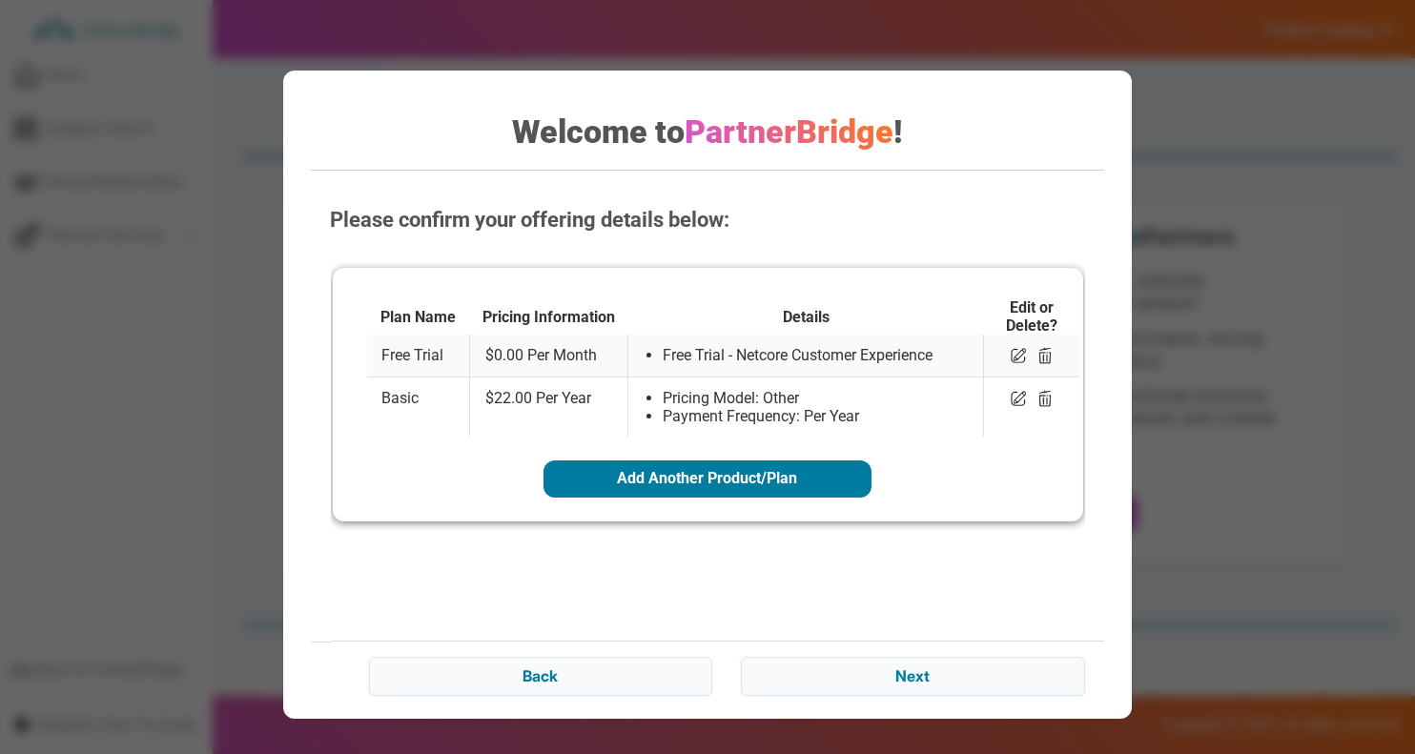
click at [903, 654] on div "Back Next" at bounding box center [726, 676] width 792 height 70
click at [902, 674] on input "Next" at bounding box center [912, 676] width 343 height 38
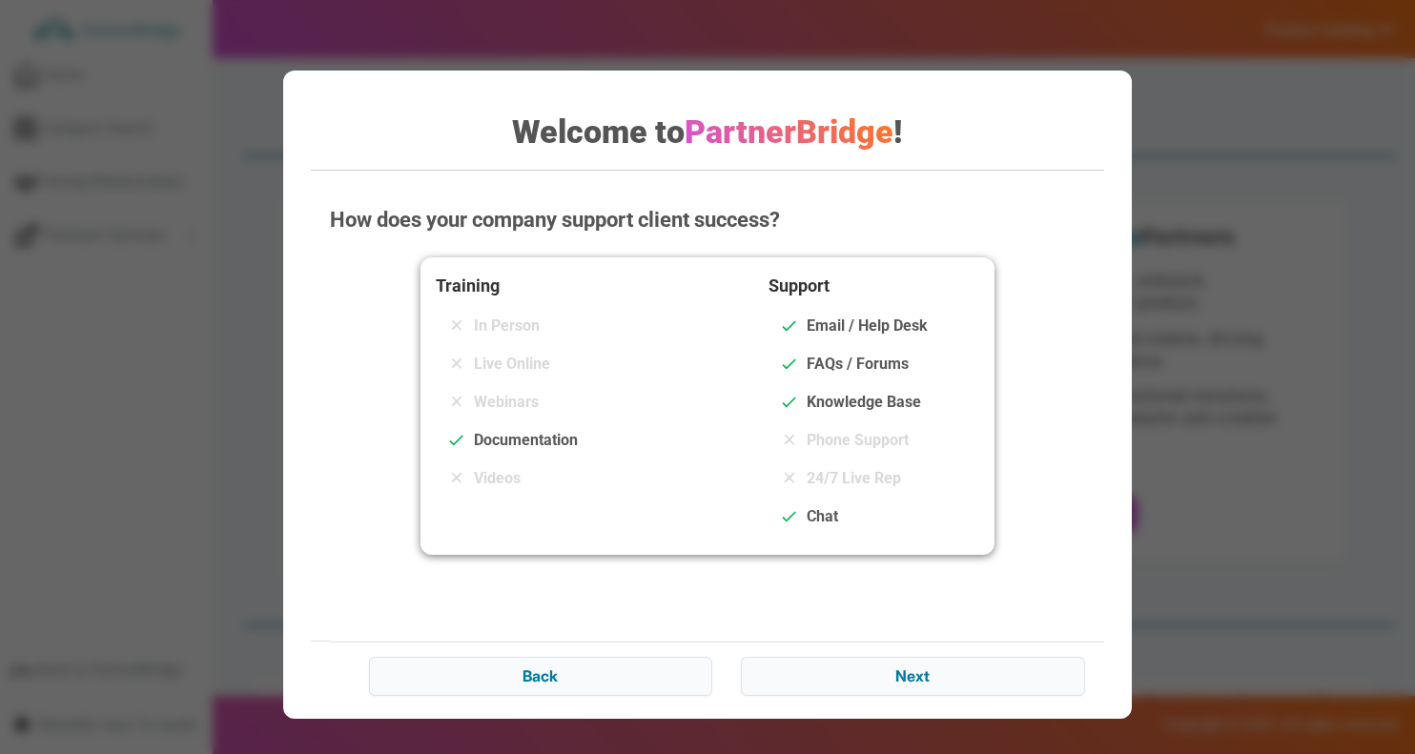
click at [590, 625] on div "How does your company support client success? Training In Person Live Online We…" at bounding box center [707, 448] width 792 height 524
click at [590, 663] on input "Back" at bounding box center [540, 676] width 343 height 38
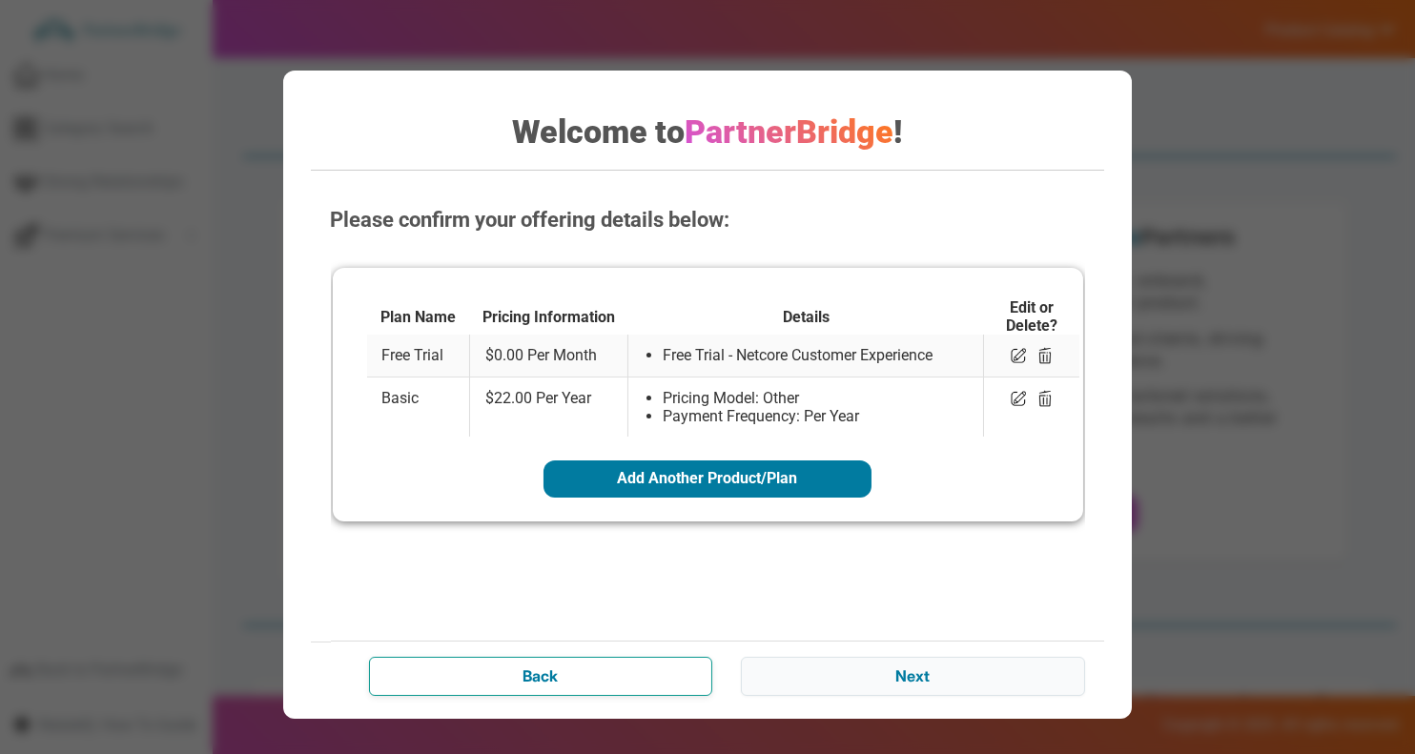
click at [590, 663] on input "Back" at bounding box center [540, 676] width 343 height 38
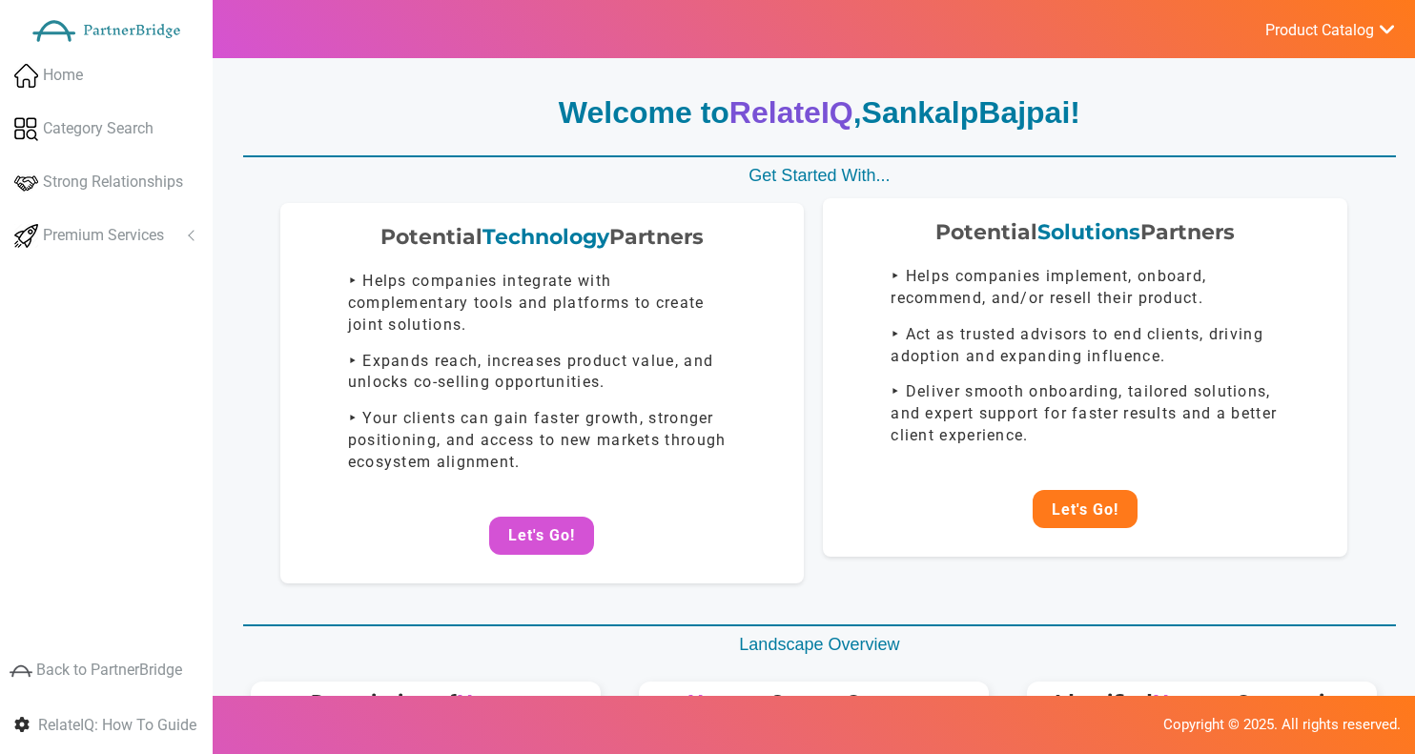
click at [1066, 511] on button "Let's Go!" at bounding box center [1084, 509] width 105 height 38
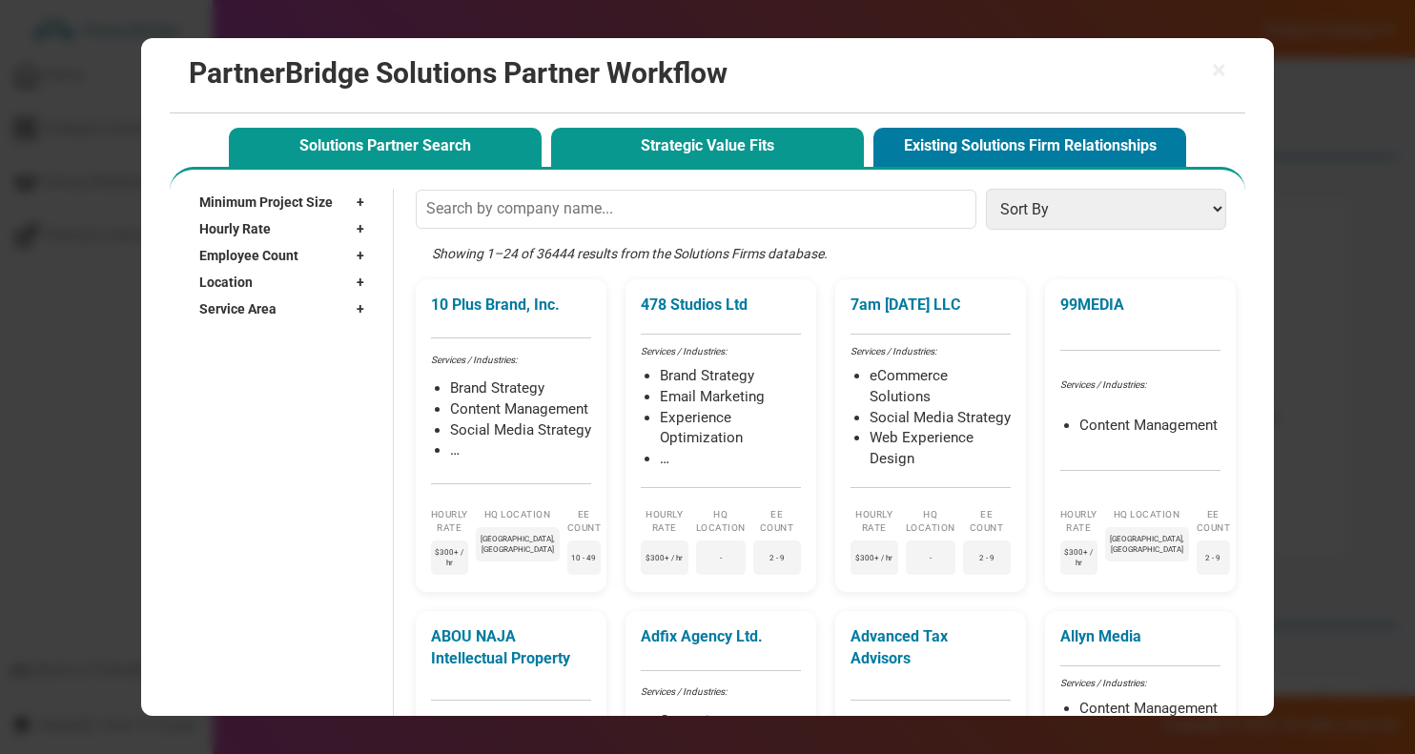
click at [643, 142] on button "Strategic Value Fits" at bounding box center [707, 147] width 313 height 39
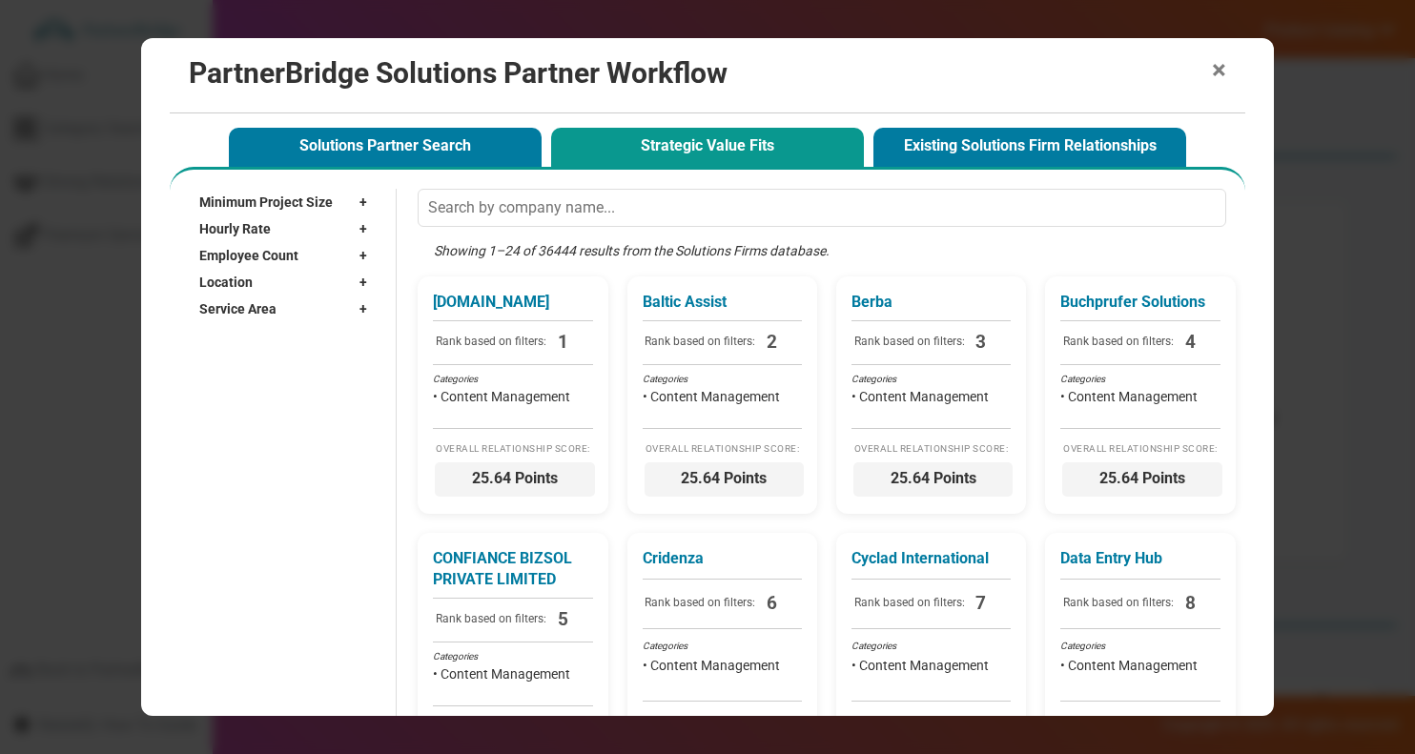
click at [1223, 64] on span "×" at bounding box center [1219, 70] width 14 height 27
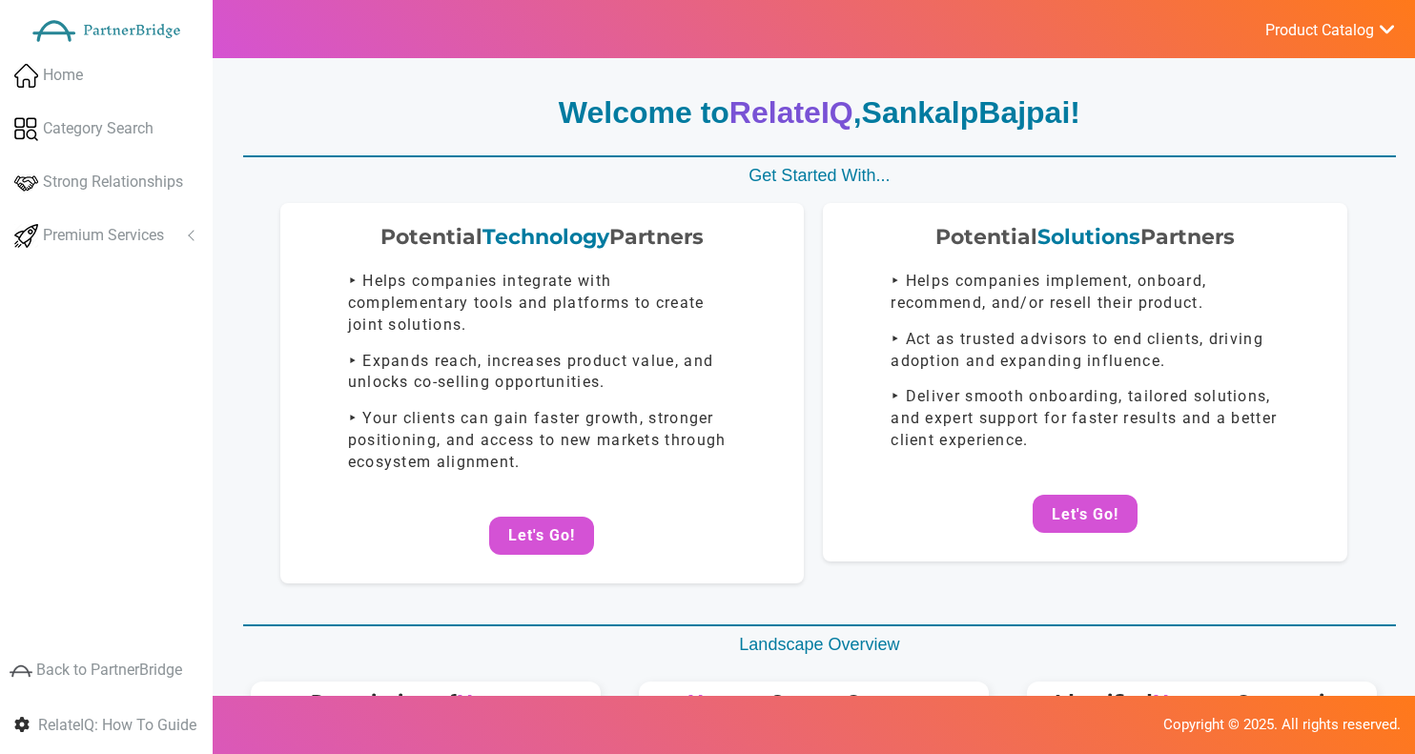
click at [1282, 94] on p "Welcome to RelateIQ , SankalpBajpai !" at bounding box center [819, 114] width 1153 height 44
click at [988, 109] on span "SankalpBajpai" at bounding box center [966, 112] width 209 height 34
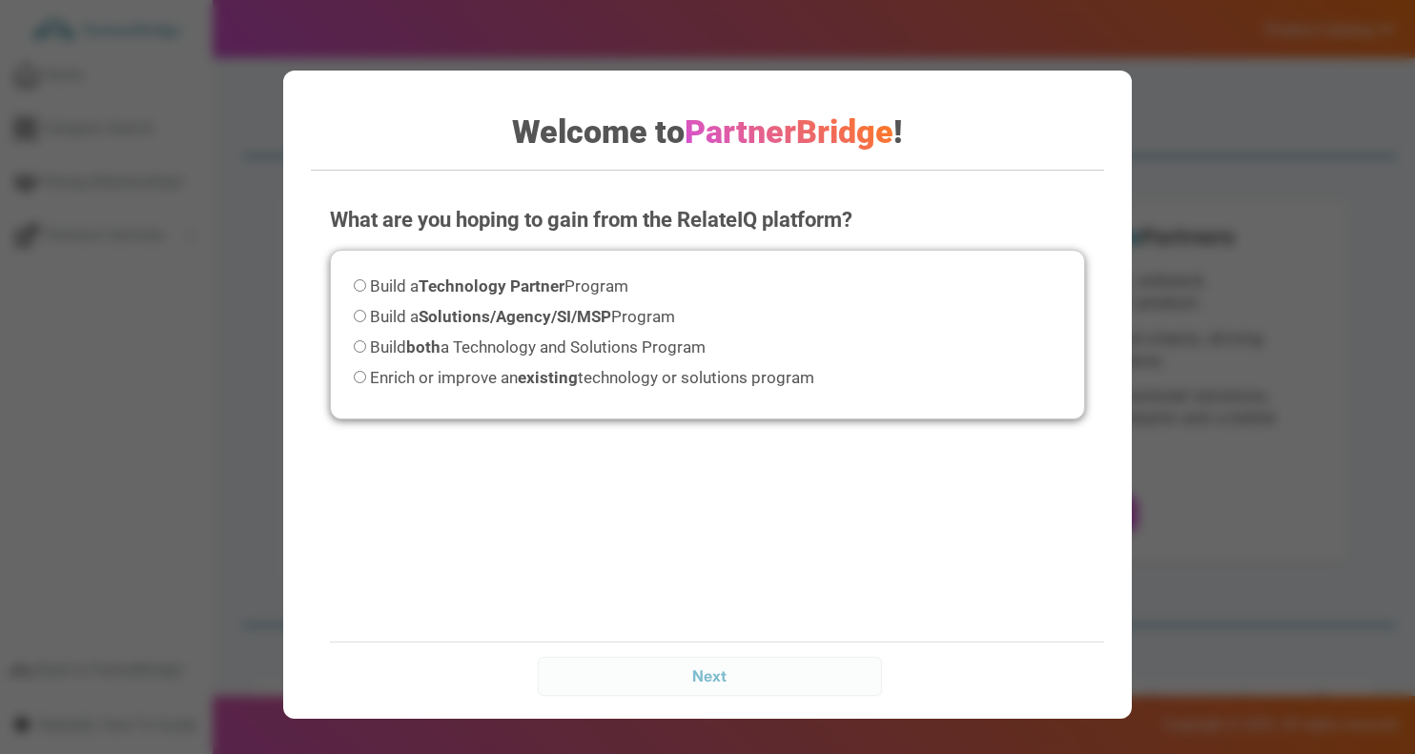
click at [1183, 191] on div "Welcome to PartnerBridge ! What are you hoping to gain from the RelateIQ platfo…" at bounding box center [707, 377] width 1415 height 754
